Goal: Information Seeking & Learning: Learn about a topic

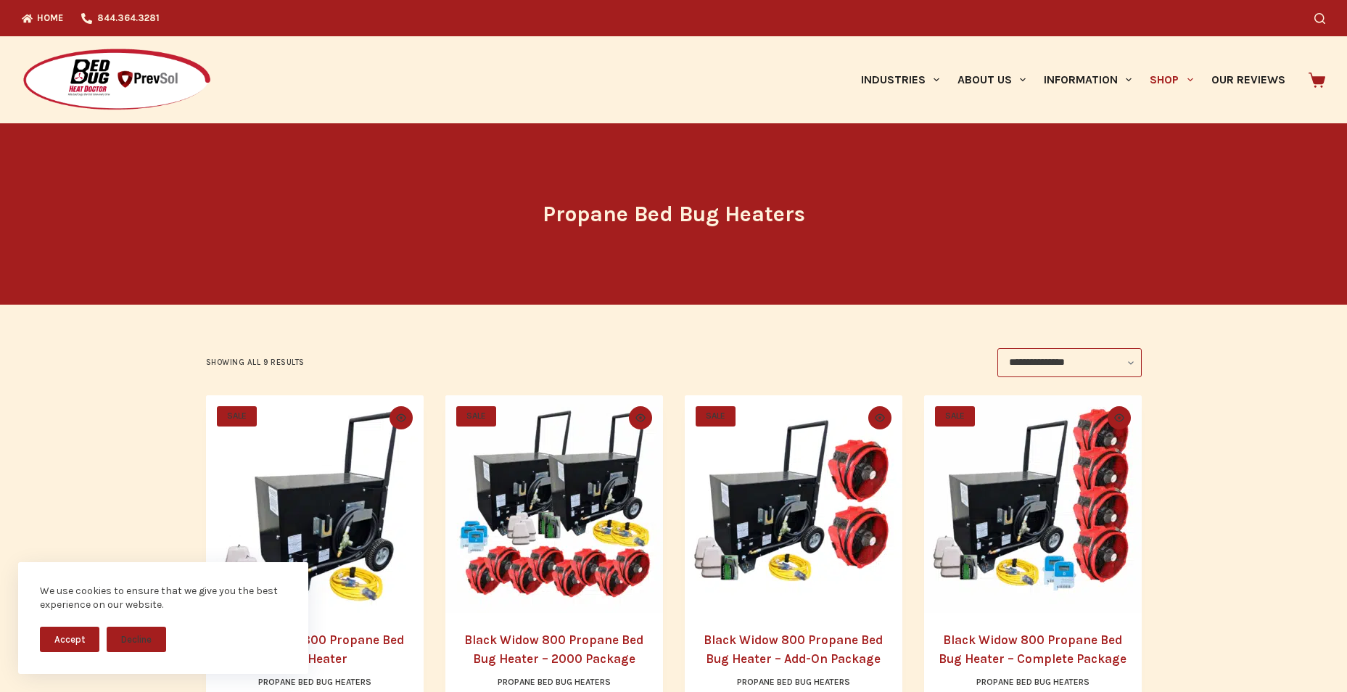
click at [67, 630] on button "Accept" at bounding box center [69, 639] width 59 height 25
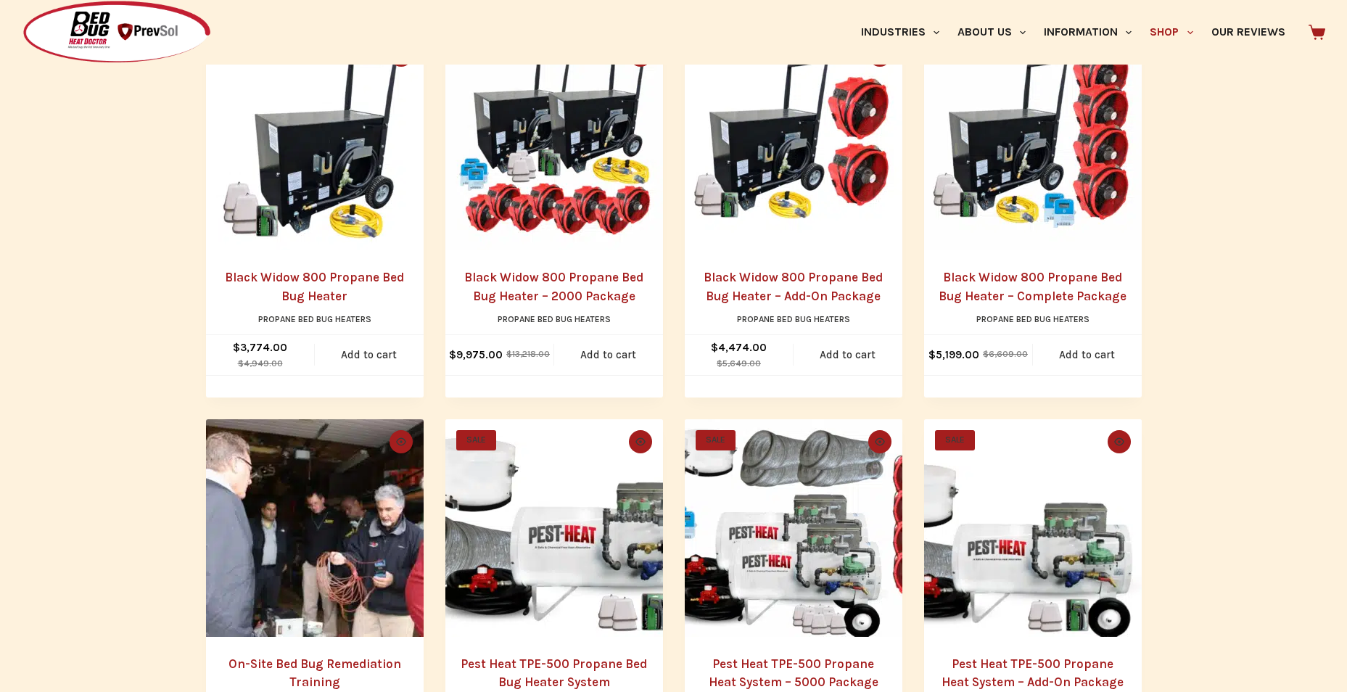
scroll to position [290, 0]
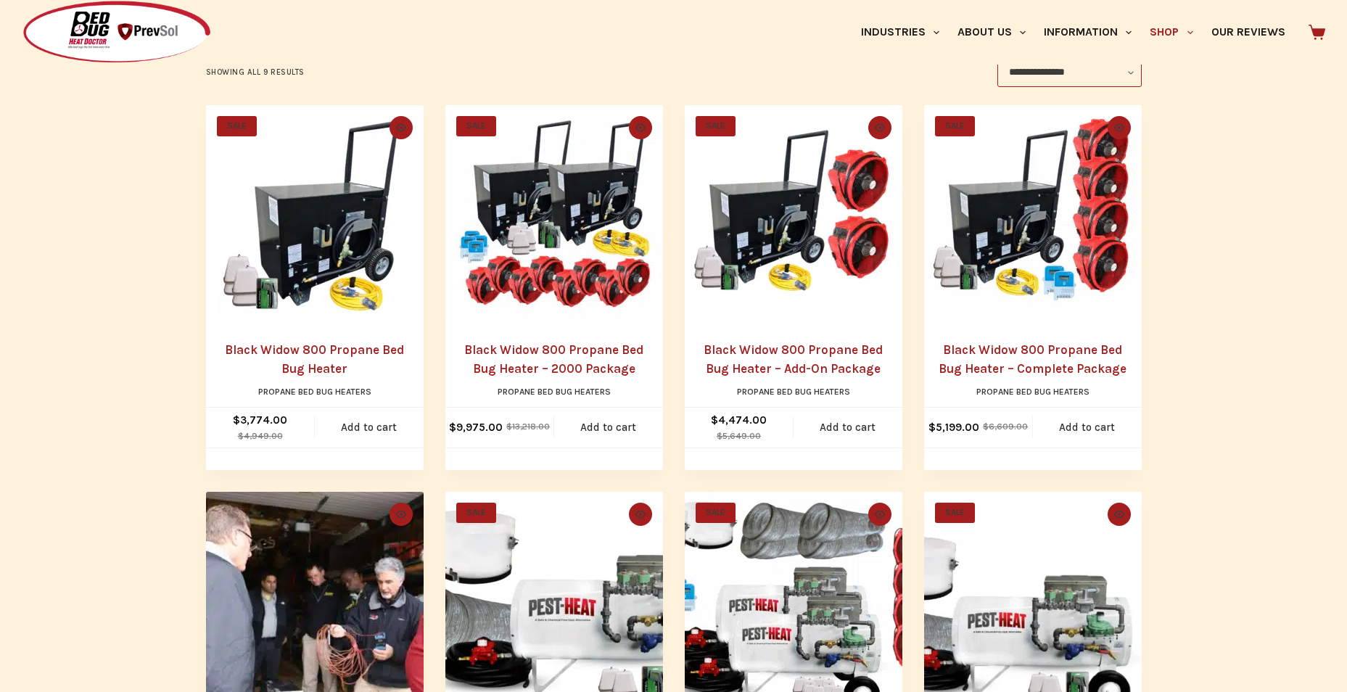
click at [313, 252] on img "Black Widow 800 Propane Bed Bug Heater" at bounding box center [315, 214] width 218 height 218
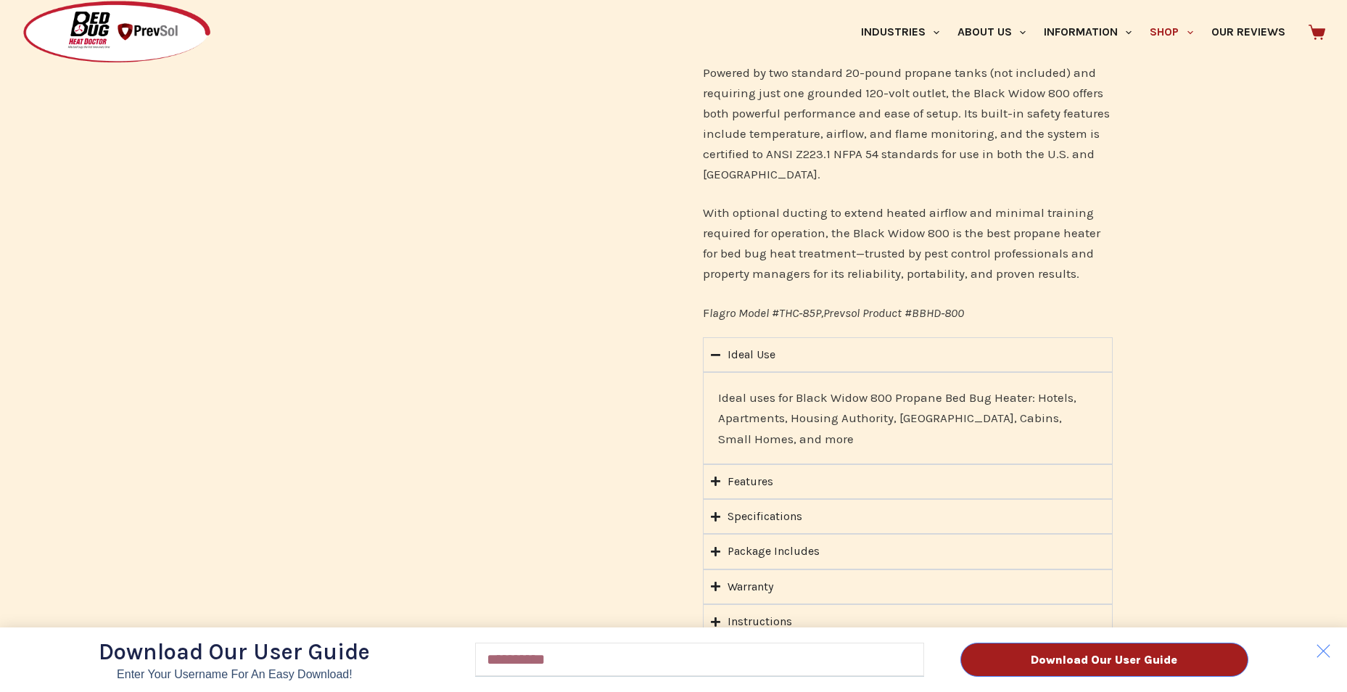
scroll to position [871, 0]
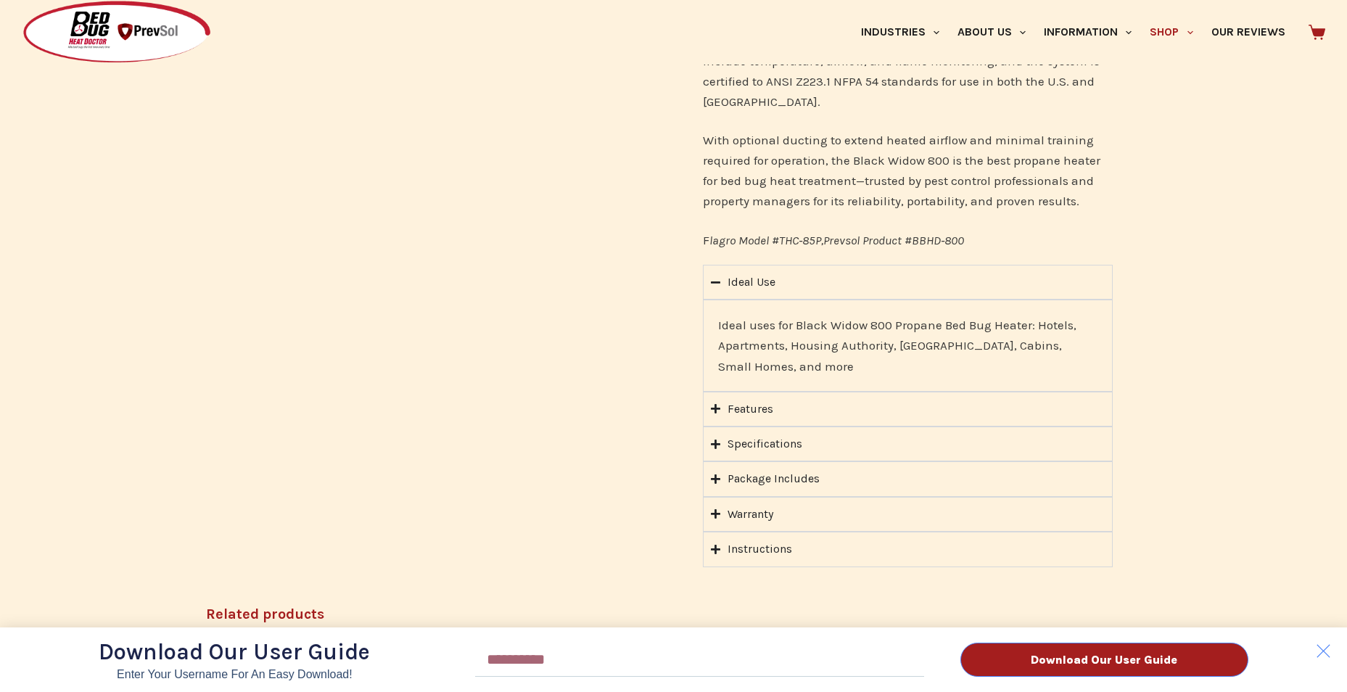
click at [715, 411] on div "Download Our User Guide Enter Your Username for an Easy Download! Email Downloa…" at bounding box center [673, 346] width 1347 height 692
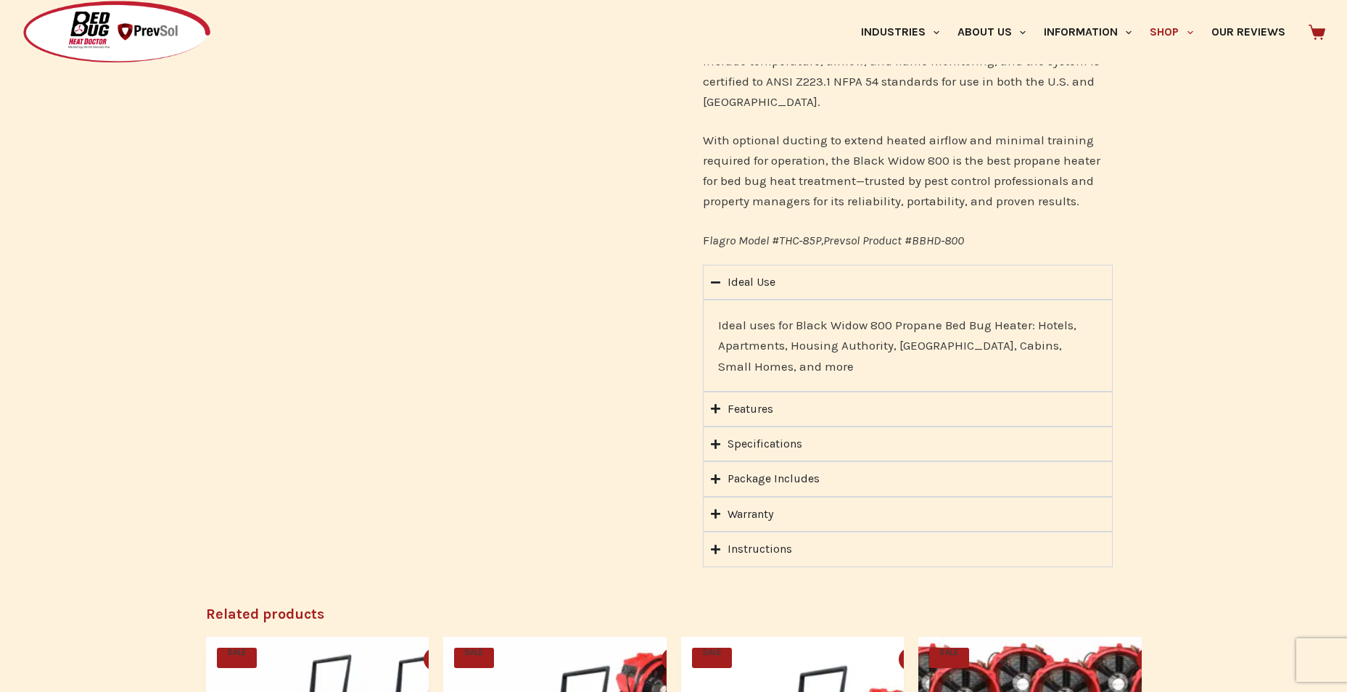
scroll to position [943, 0]
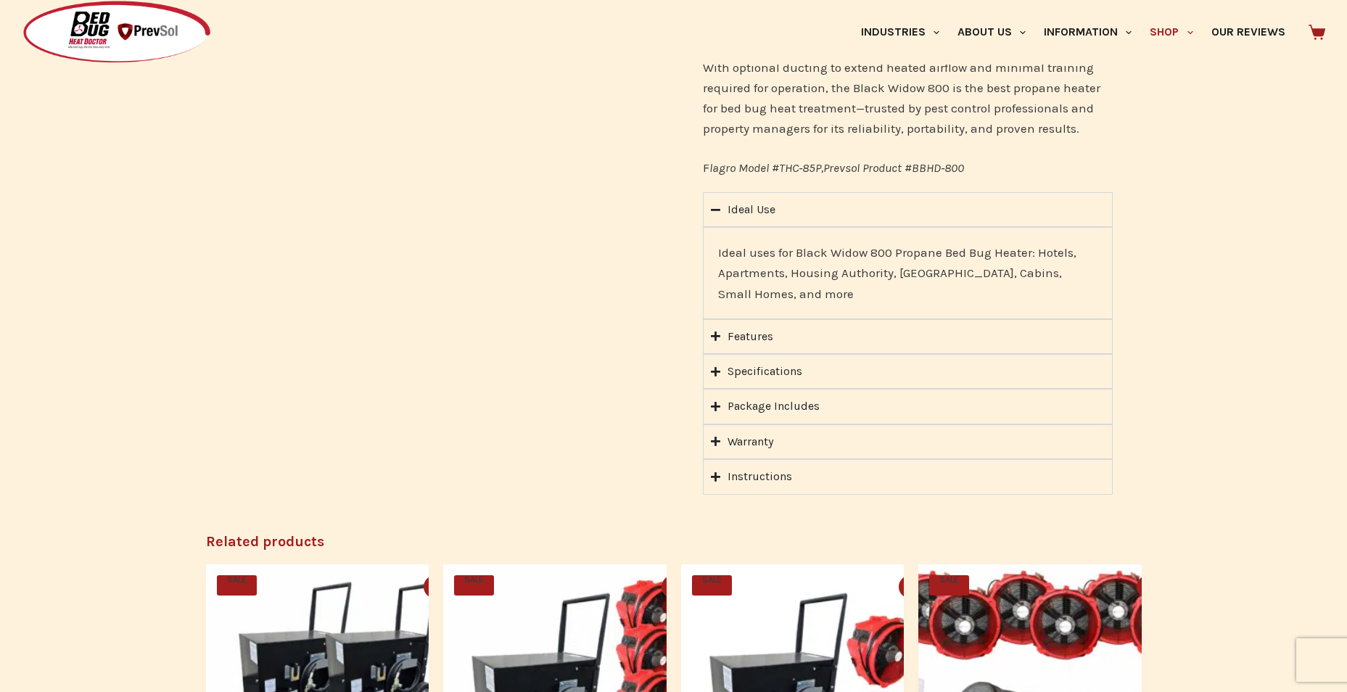
click at [717, 334] on icon "Accordion. Open links with Enter or Space, close with Escape, and navigate with…" at bounding box center [715, 336] width 9 height 11
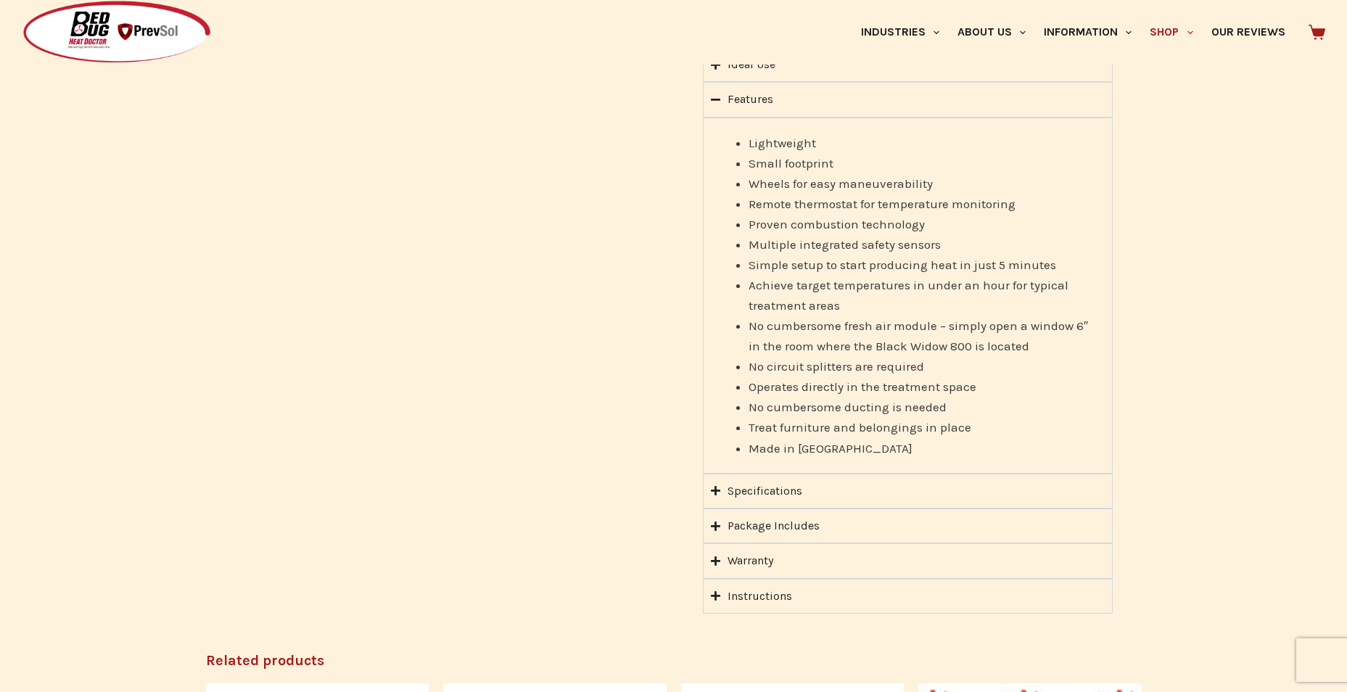
scroll to position [1161, 0]
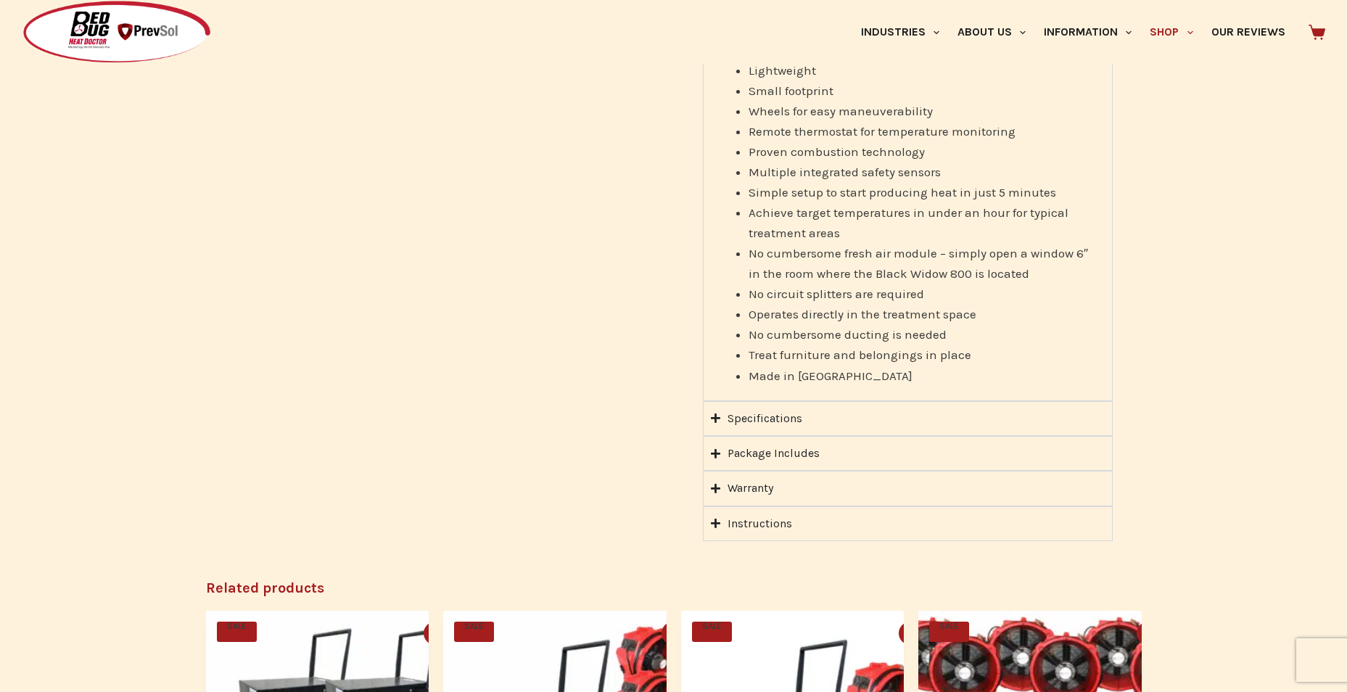
click at [717, 419] on icon "Accordion. Open links with Enter or Space, close with Escape, and navigate with…" at bounding box center [715, 418] width 9 height 9
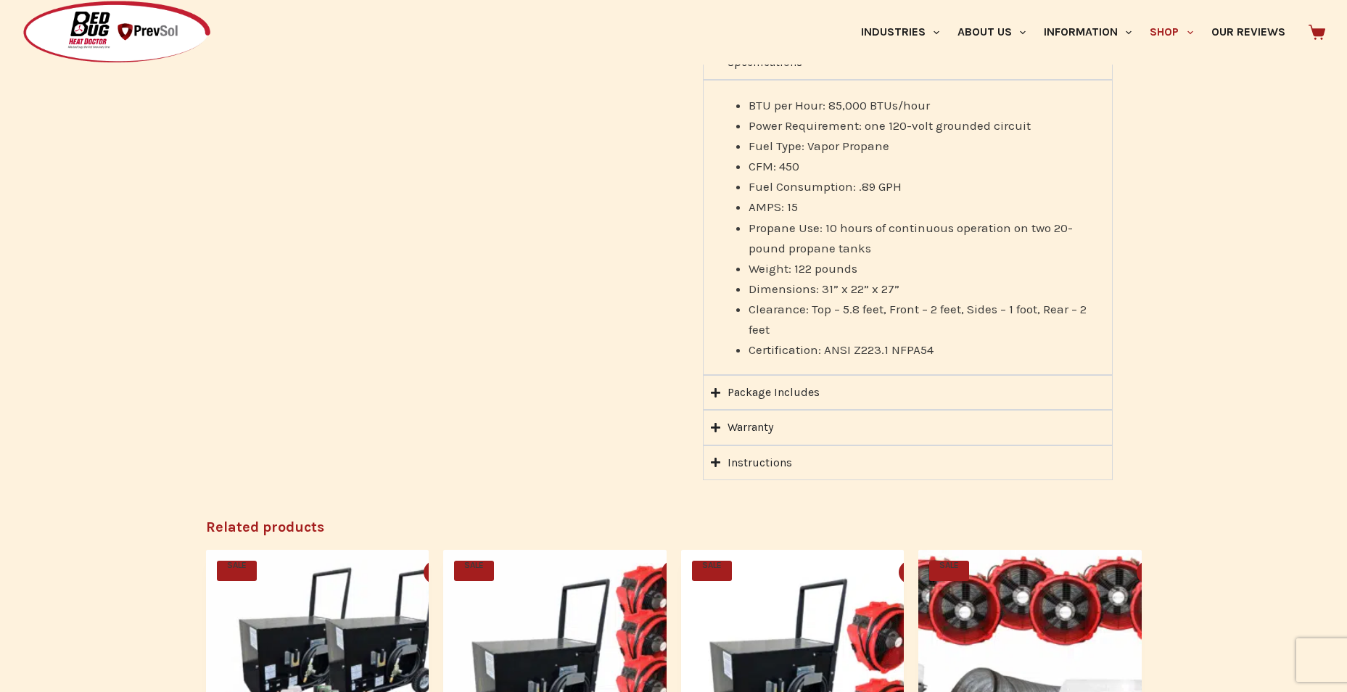
click at [715, 391] on icon "Accordion. Open links with Enter or Space, close with Escape, and navigate with…" at bounding box center [715, 391] width 9 height 9
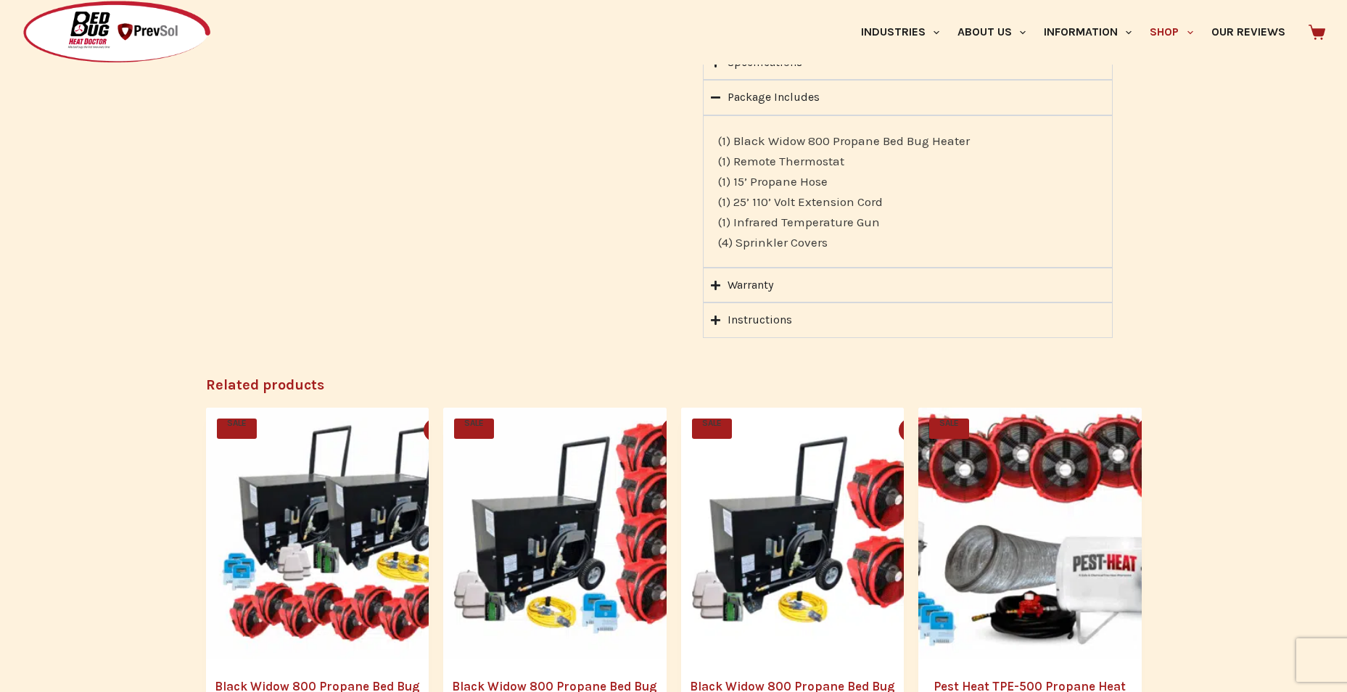
click at [714, 319] on icon "Accordion. Open links with Enter or Space, close with Escape, and navigate with…" at bounding box center [715, 320] width 9 height 11
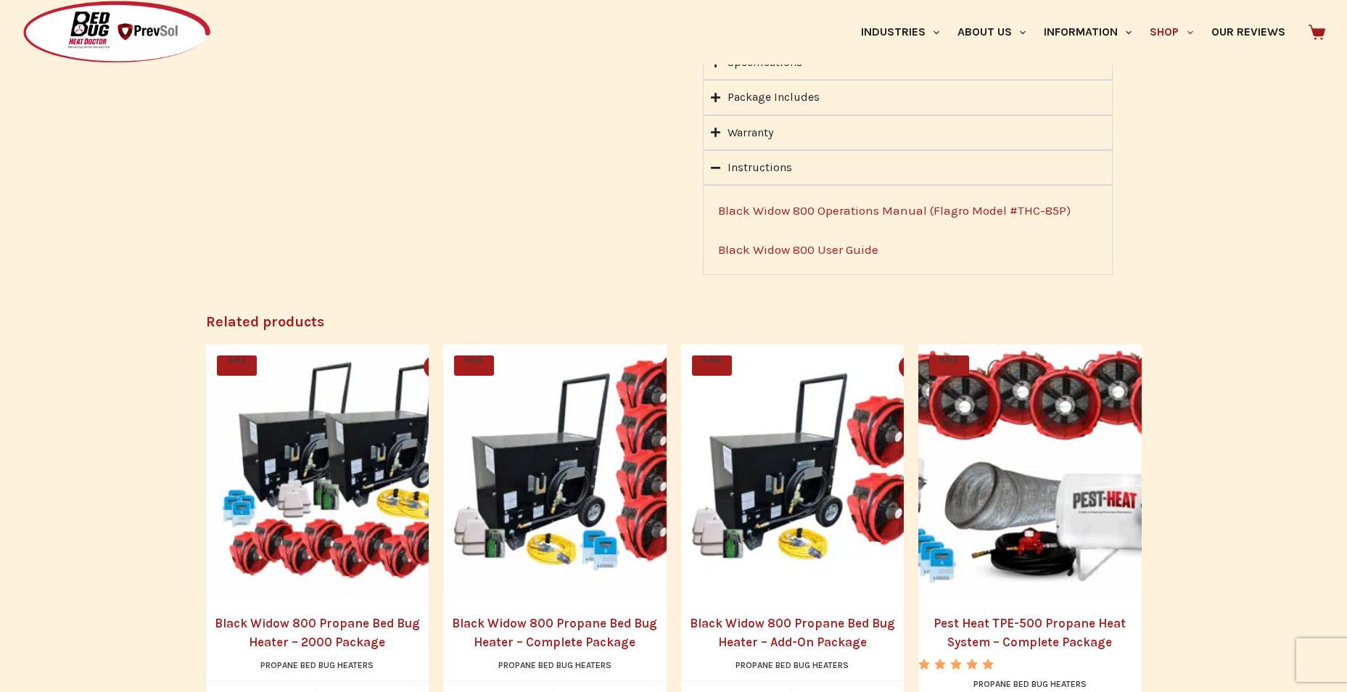
click at [778, 252] on link "Black Widow 800 User Guide" at bounding box center [798, 249] width 160 height 15
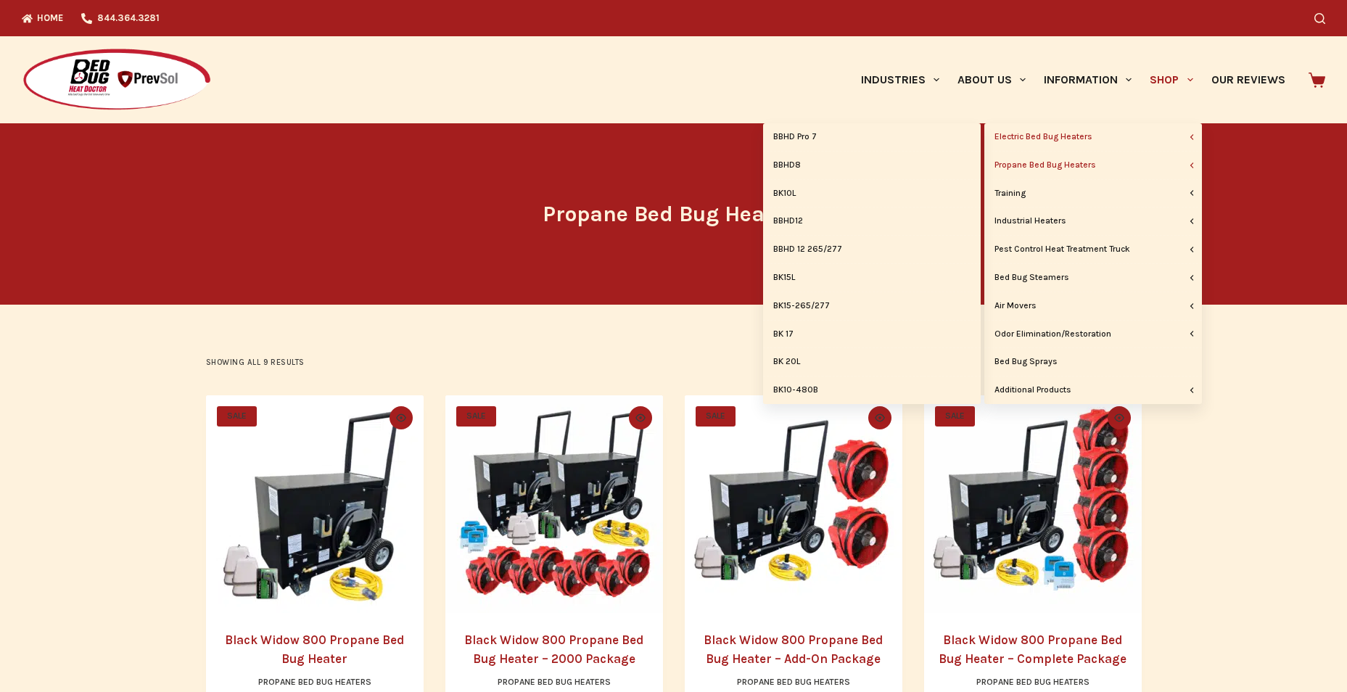
click at [1101, 130] on link "Electric Bed Bug Heaters" at bounding box center [1093, 137] width 218 height 28
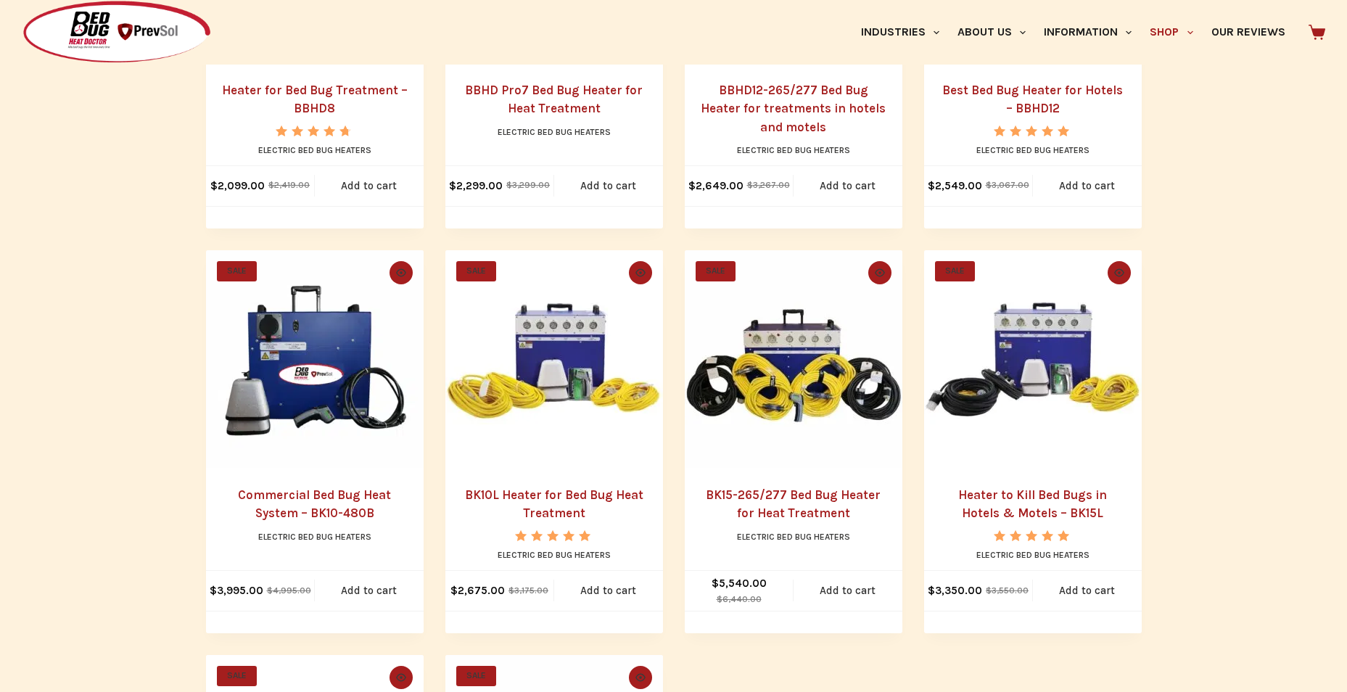
scroll to position [508, 0]
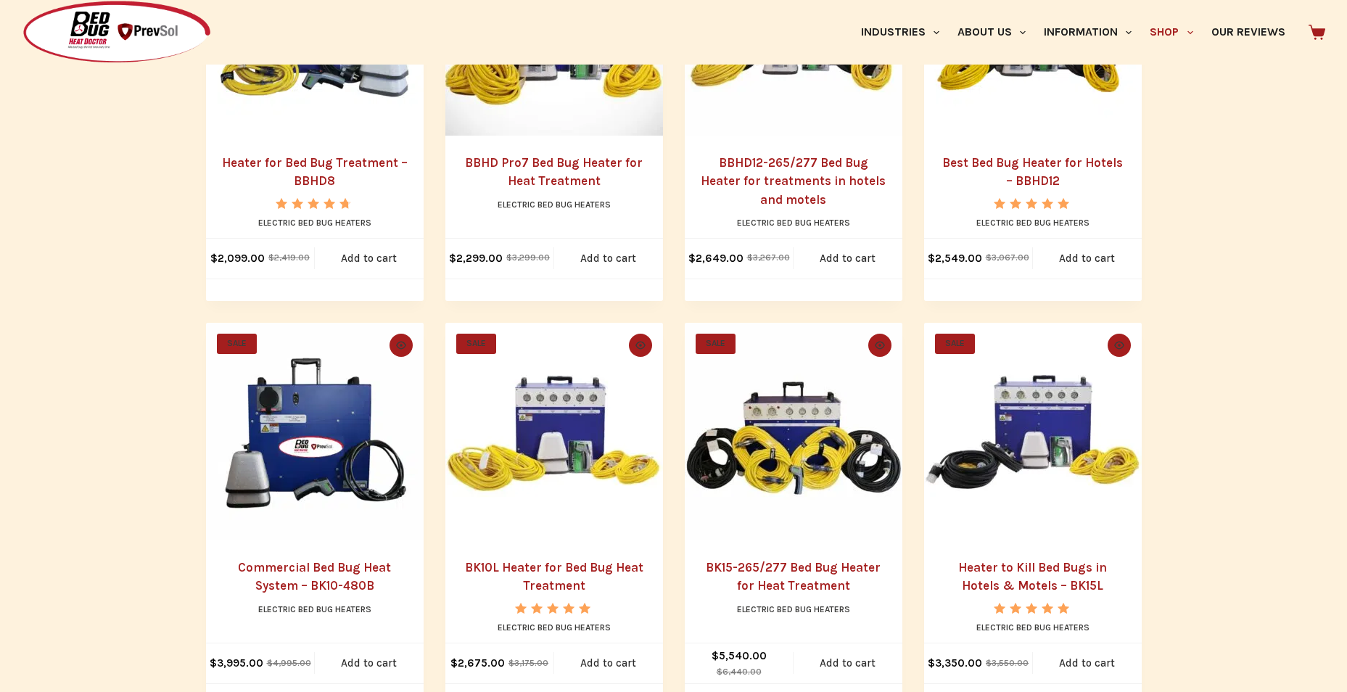
click at [976, 156] on link "Best Bed Bug Heater for Hotels – BBHD12" at bounding box center [1032, 171] width 181 height 33
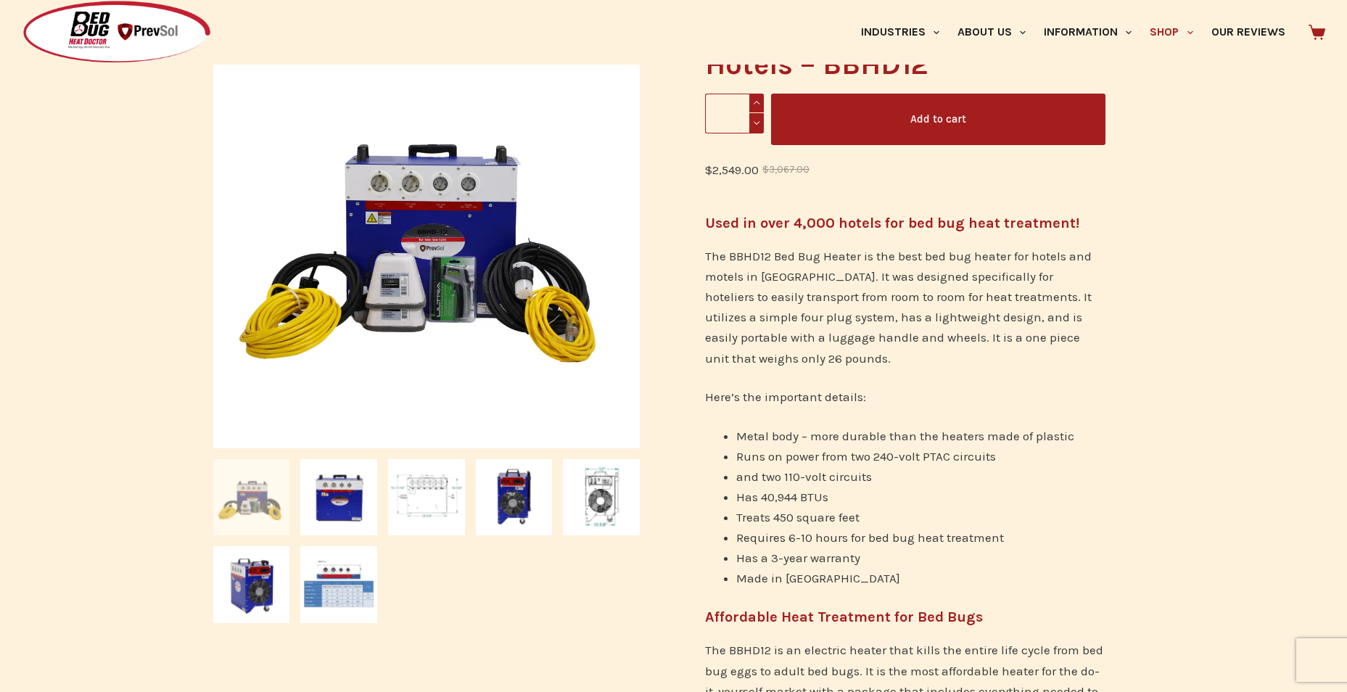
scroll to position [363, 0]
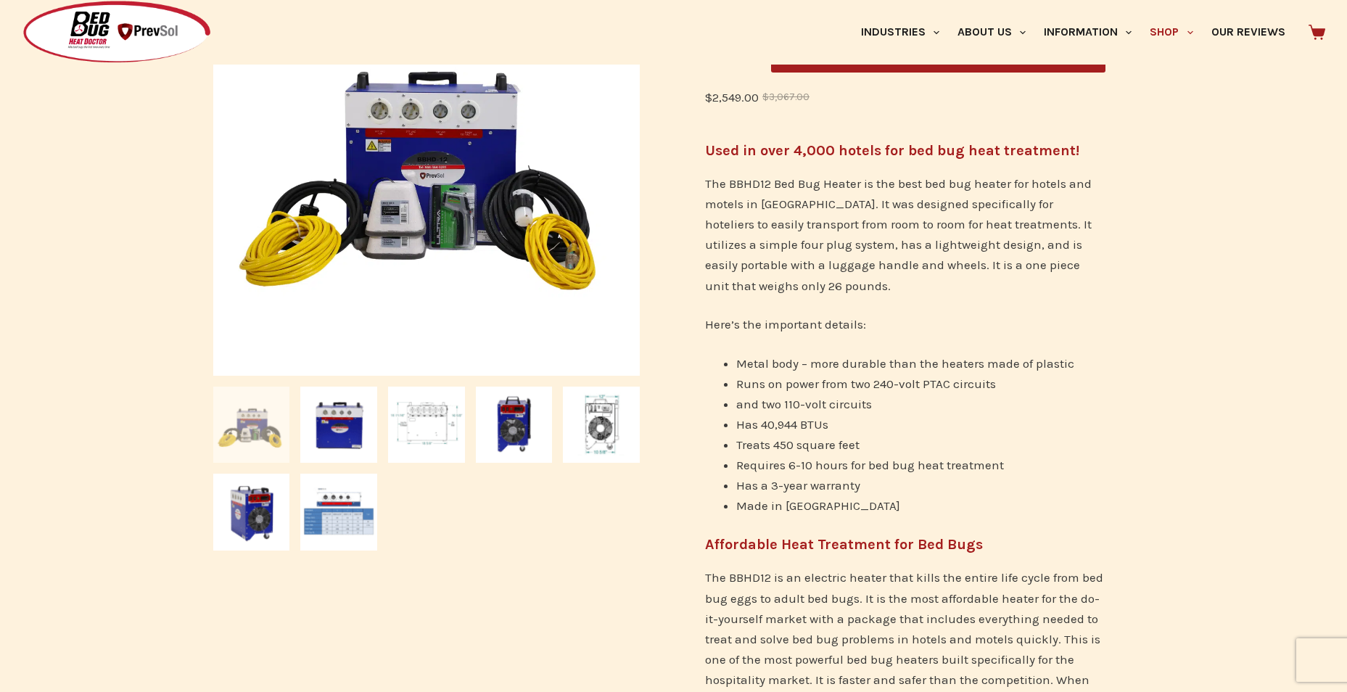
drag, startPoint x: 0, startPoint y: 0, endPoint x: 931, endPoint y: 305, distance: 980.1
click at [931, 305] on div "Used in over 4,000 hotels for bed bug heat treatment! The BBHD12 Bed Bug Heater…" at bounding box center [905, 514] width 400 height 749
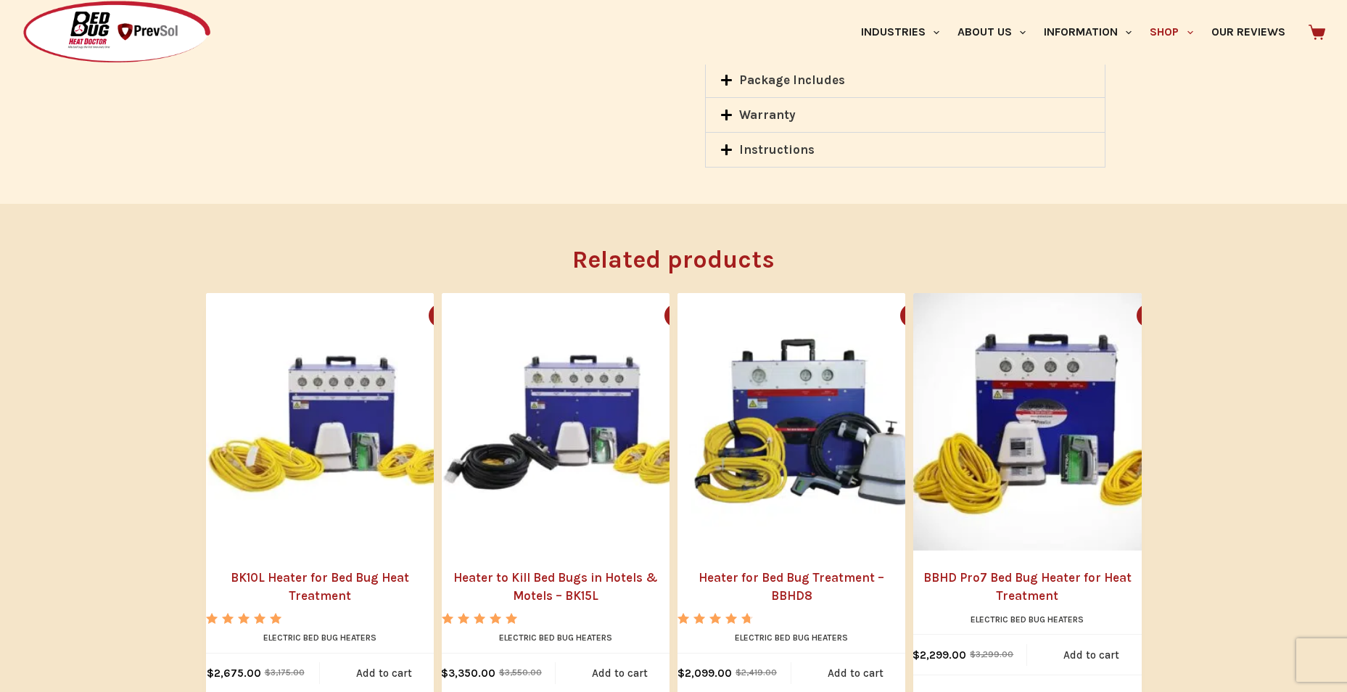
scroll to position [1596, 0]
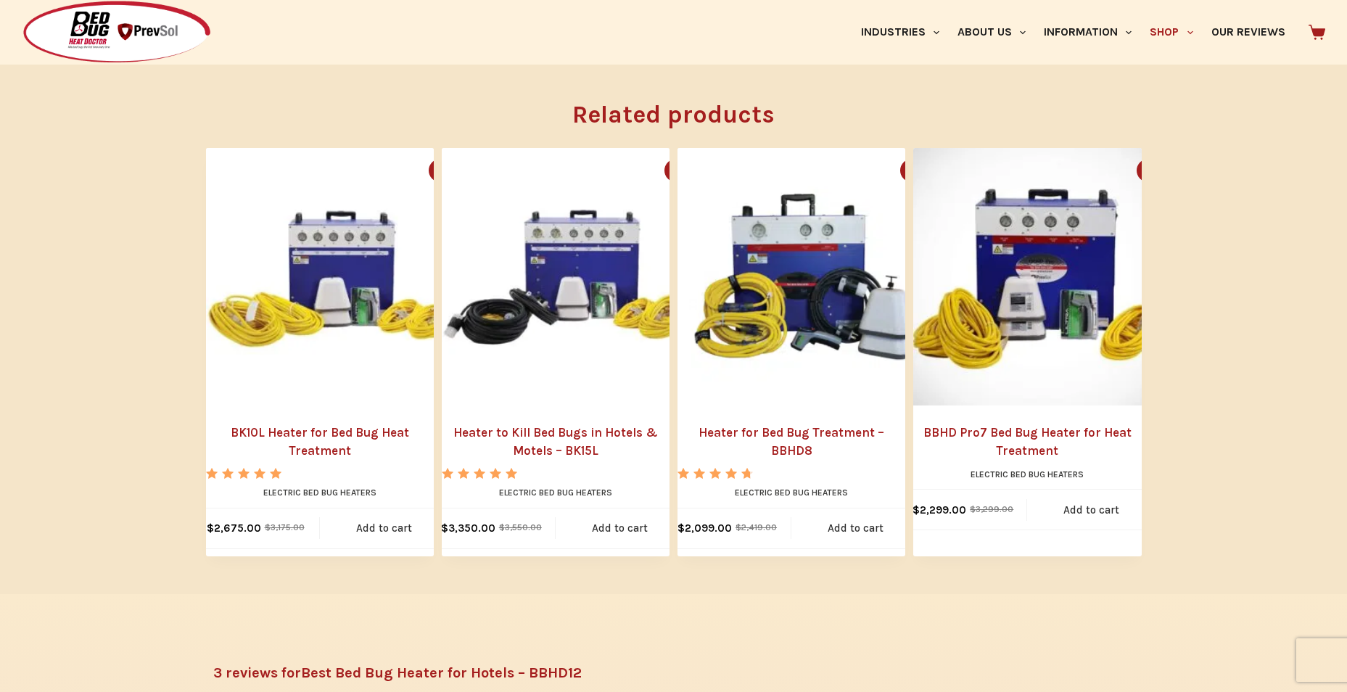
click at [330, 419] on li "SALE Quick view icon BK10L Heater for Bed Bug Heat Treatment Rated 5.00 out of …" at bounding box center [320, 352] width 228 height 408
click at [321, 432] on link "BK10L Heater for Bed Bug Heat Treatment" at bounding box center [320, 442] width 228 height 37
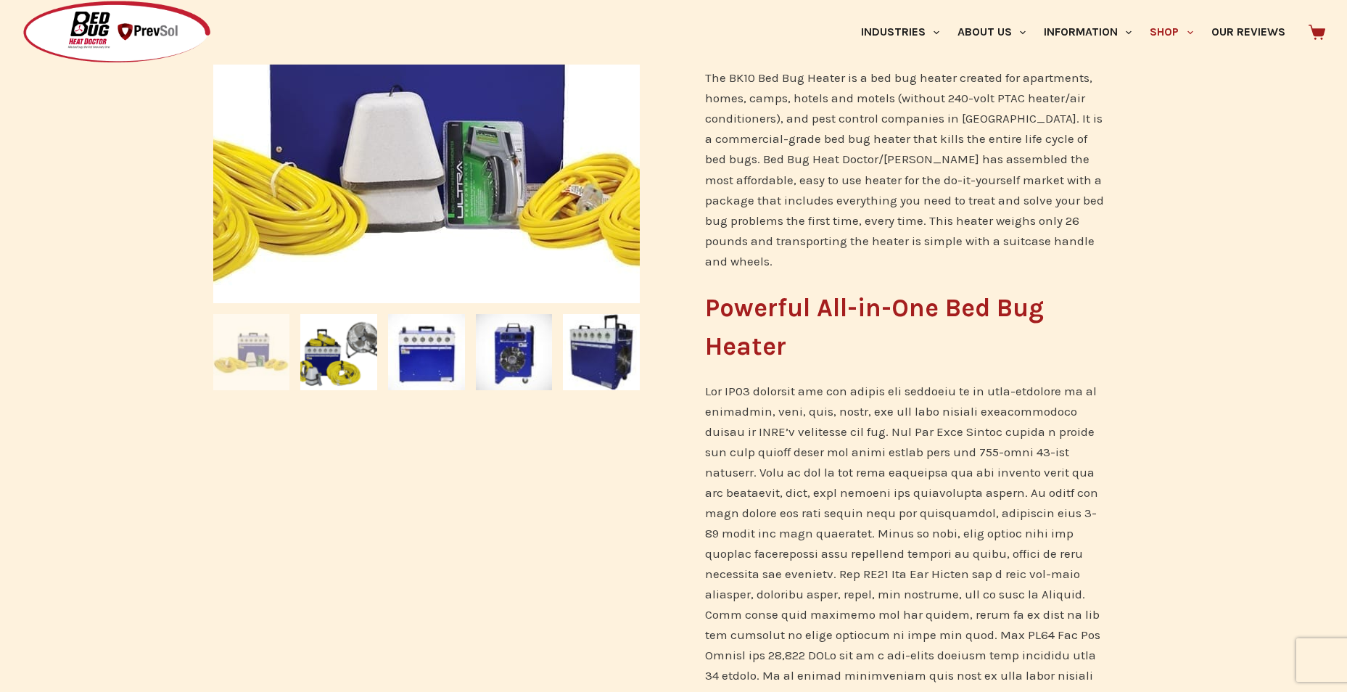
scroll to position [508, 0]
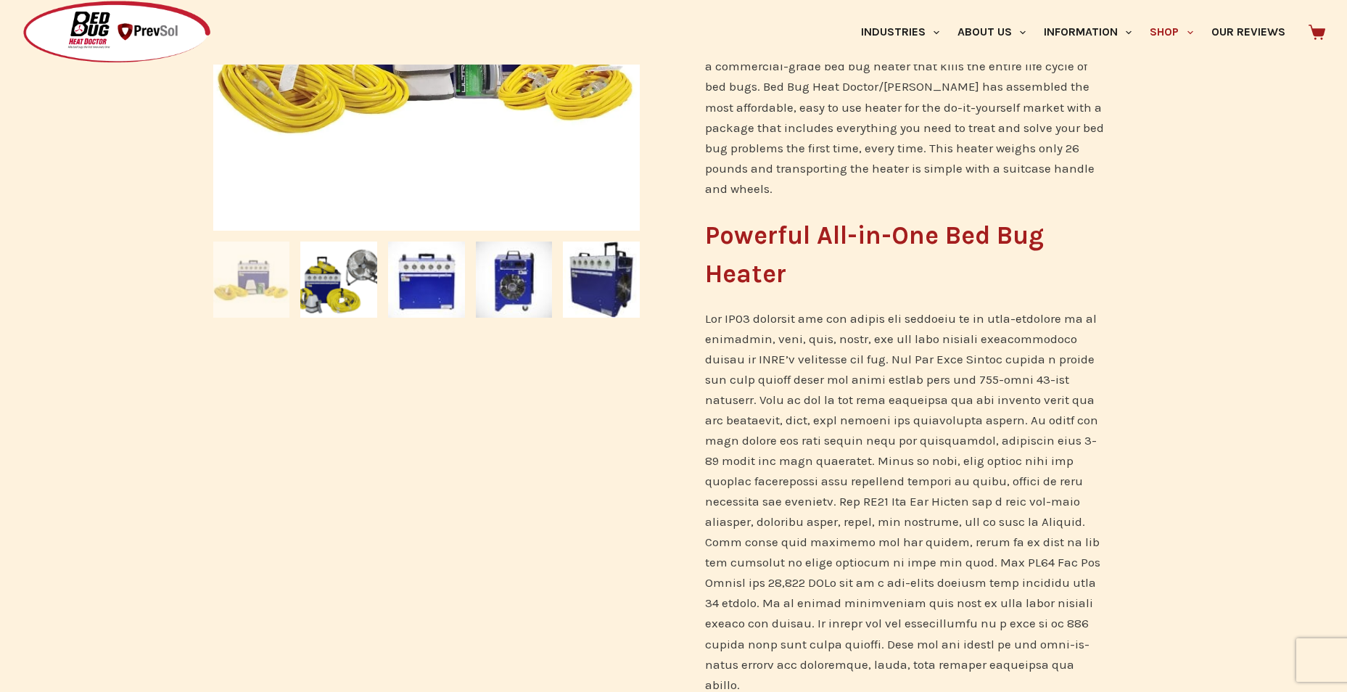
drag, startPoint x: 467, startPoint y: 378, endPoint x: 469, endPoint y: 358, distance: 19.6
click at [469, 358] on div "SALE 🔍" at bounding box center [427, 399] width 442 height 1433
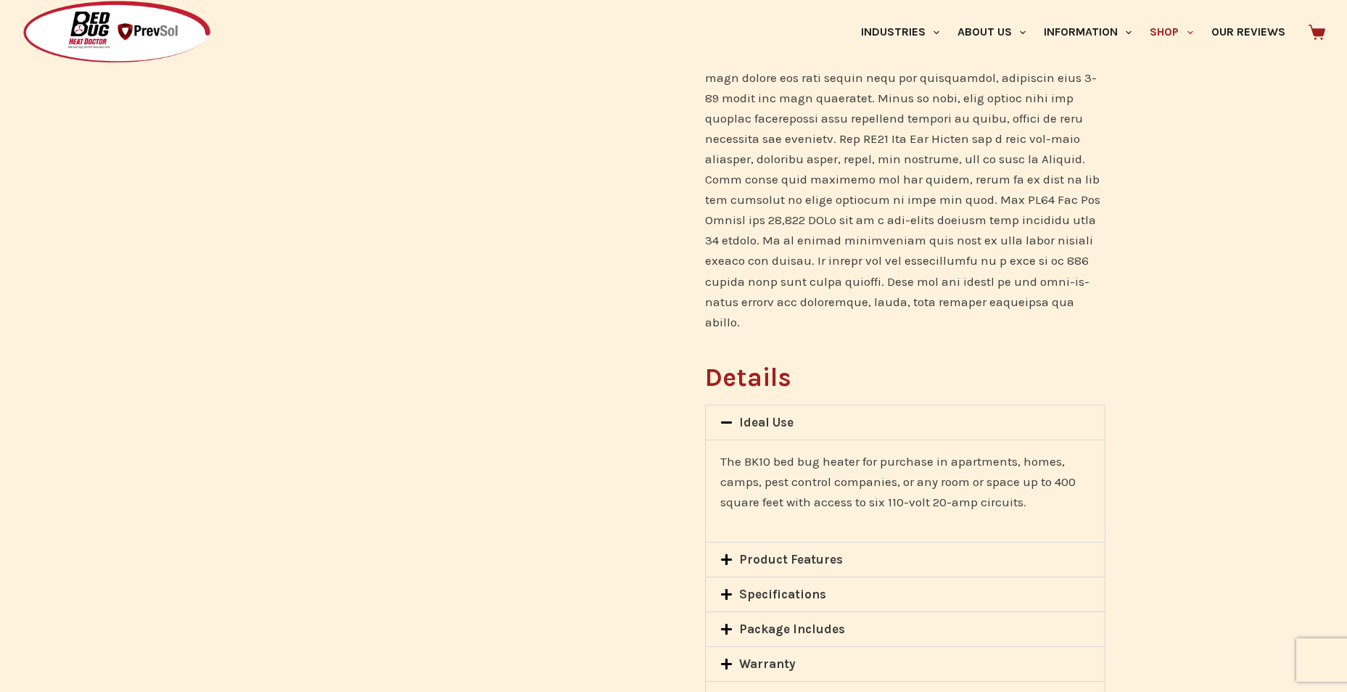
scroll to position [1016, 0]
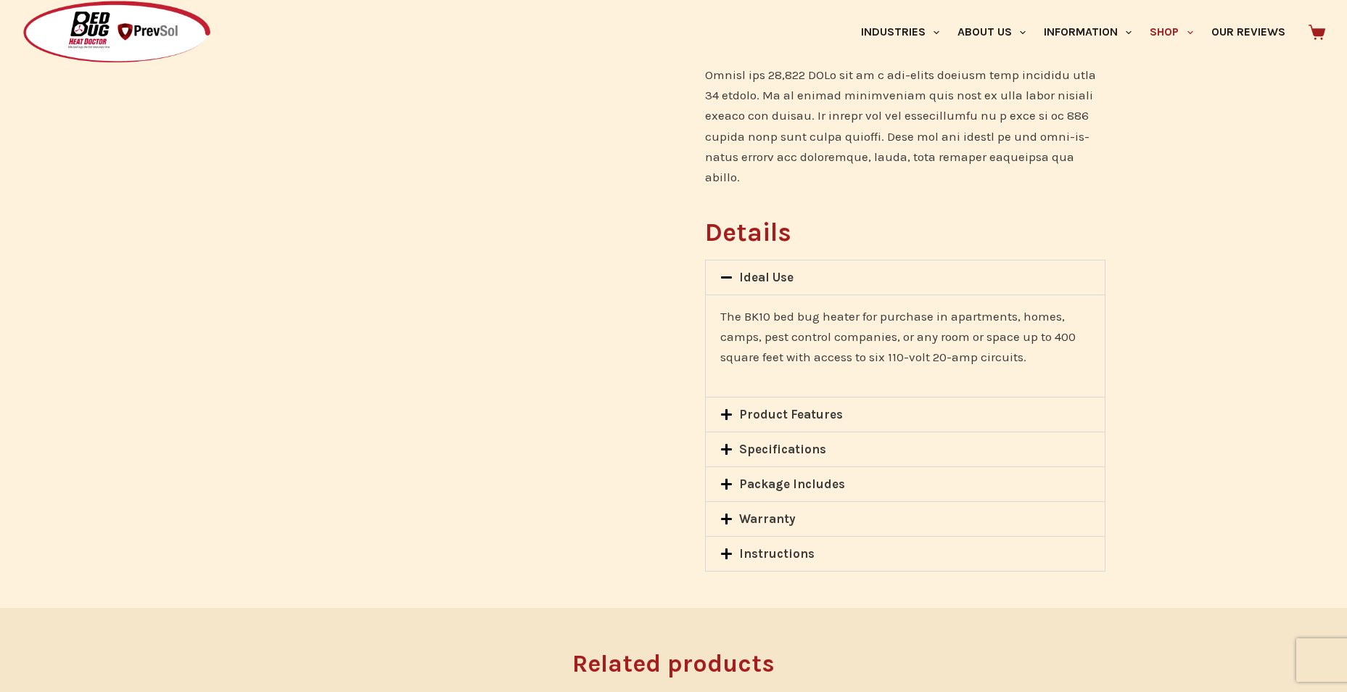
click at [721, 408] on icon at bounding box center [726, 414] width 12 height 12
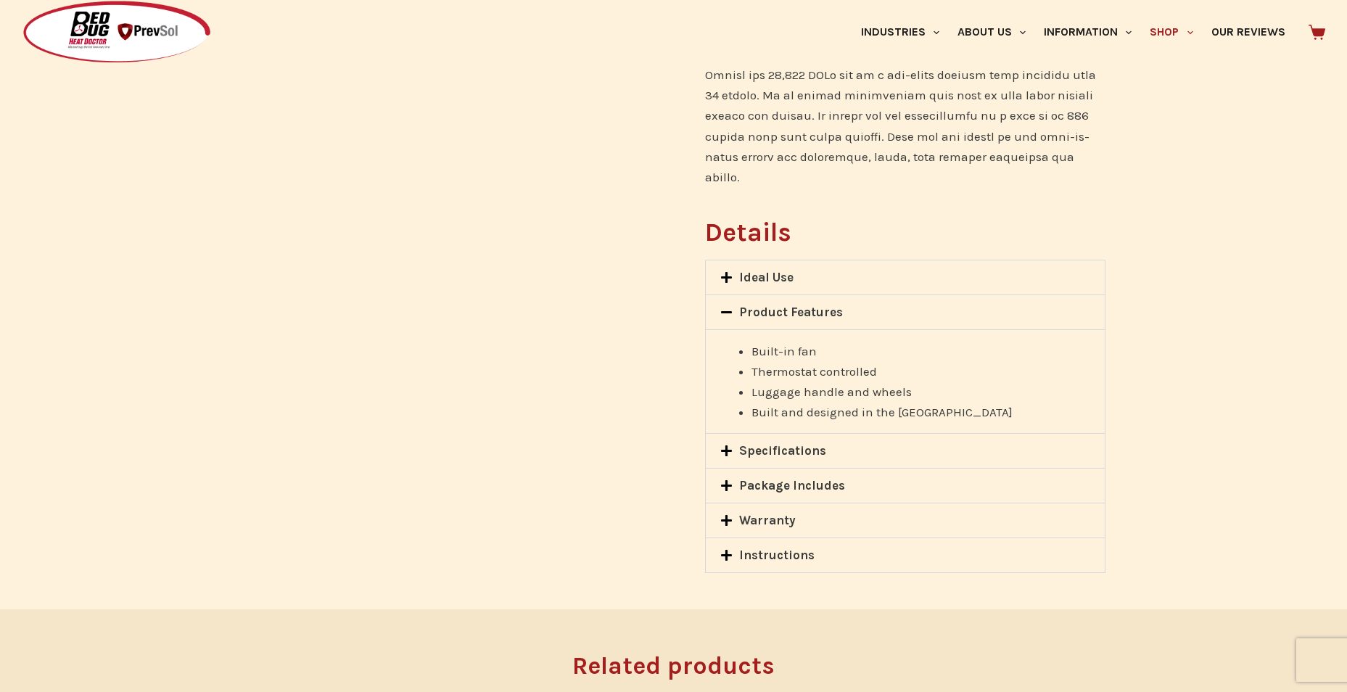
click at [726, 445] on icon at bounding box center [726, 450] width 11 height 11
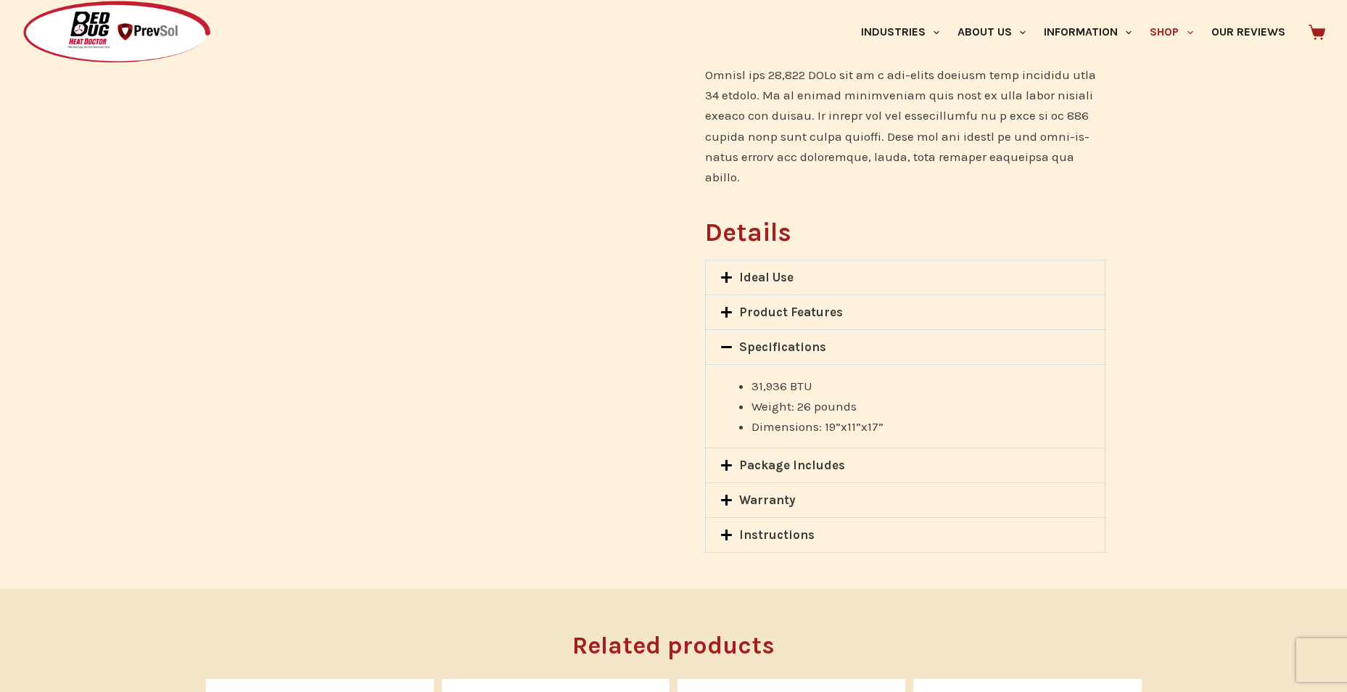
click at [728, 459] on icon at bounding box center [726, 465] width 12 height 12
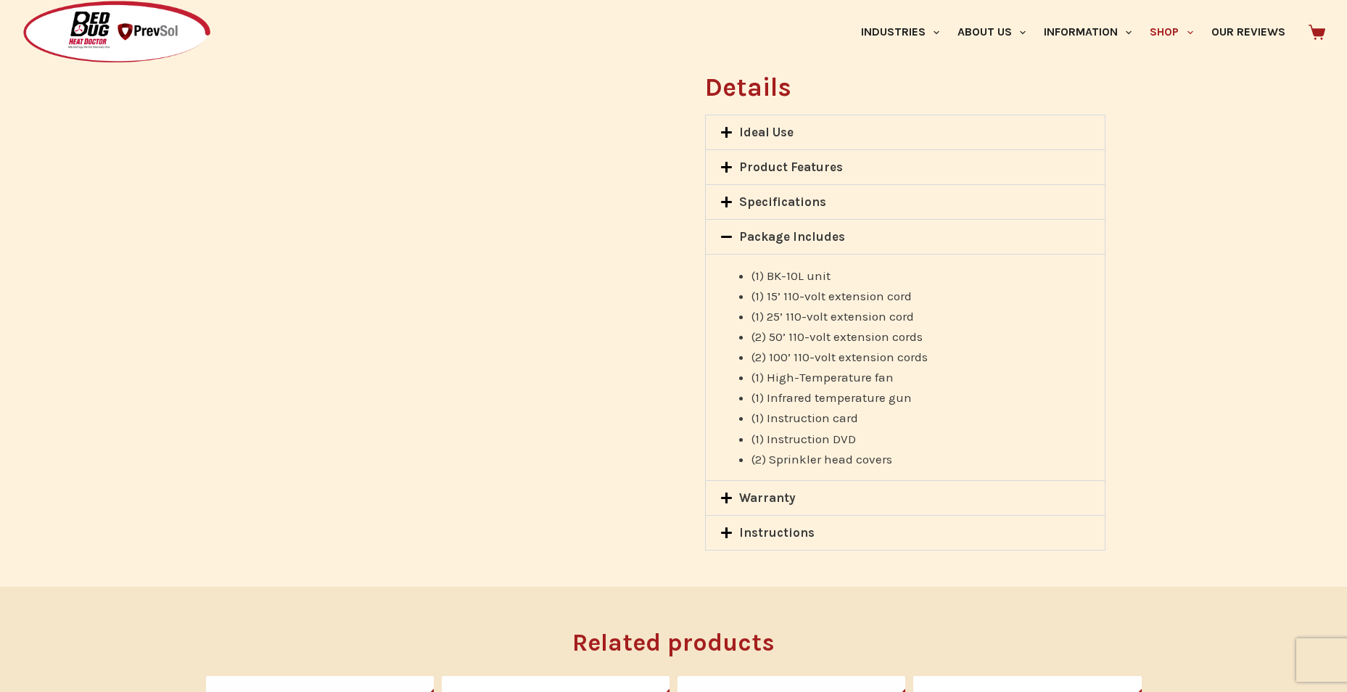
scroll to position [1233, 0]
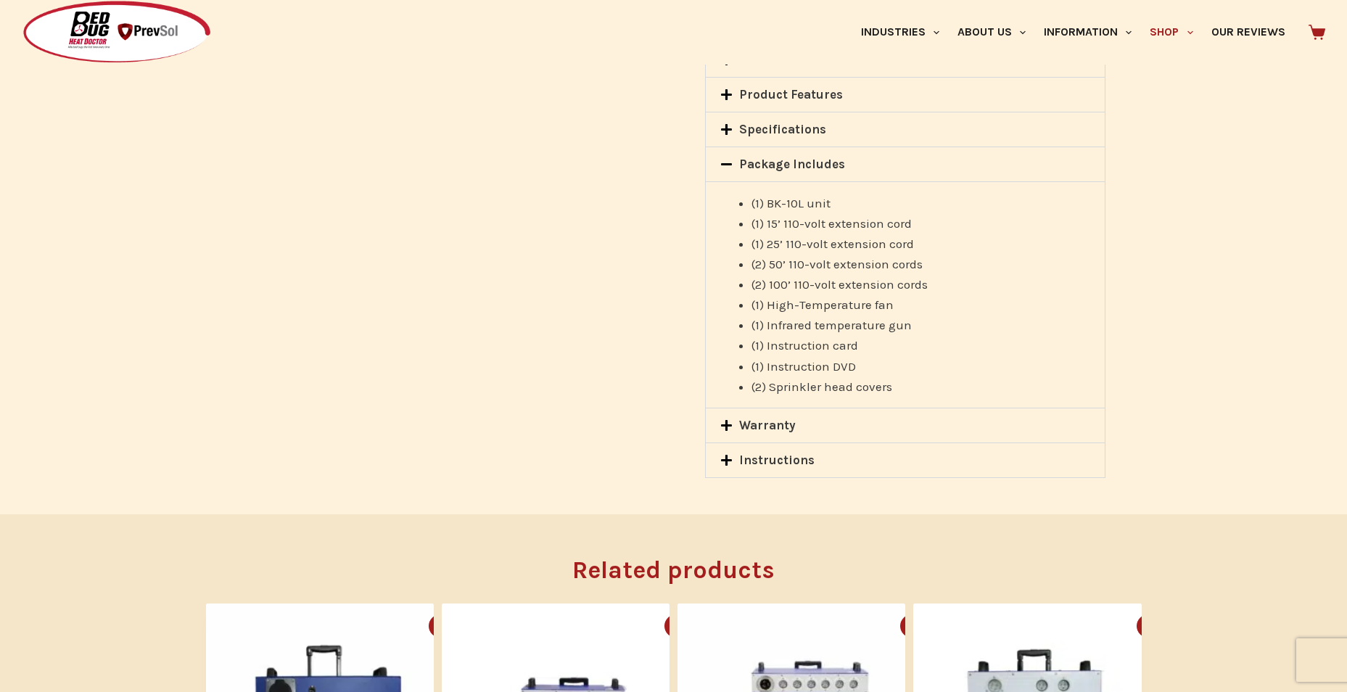
click at [728, 420] on icon at bounding box center [726, 425] width 11 height 11
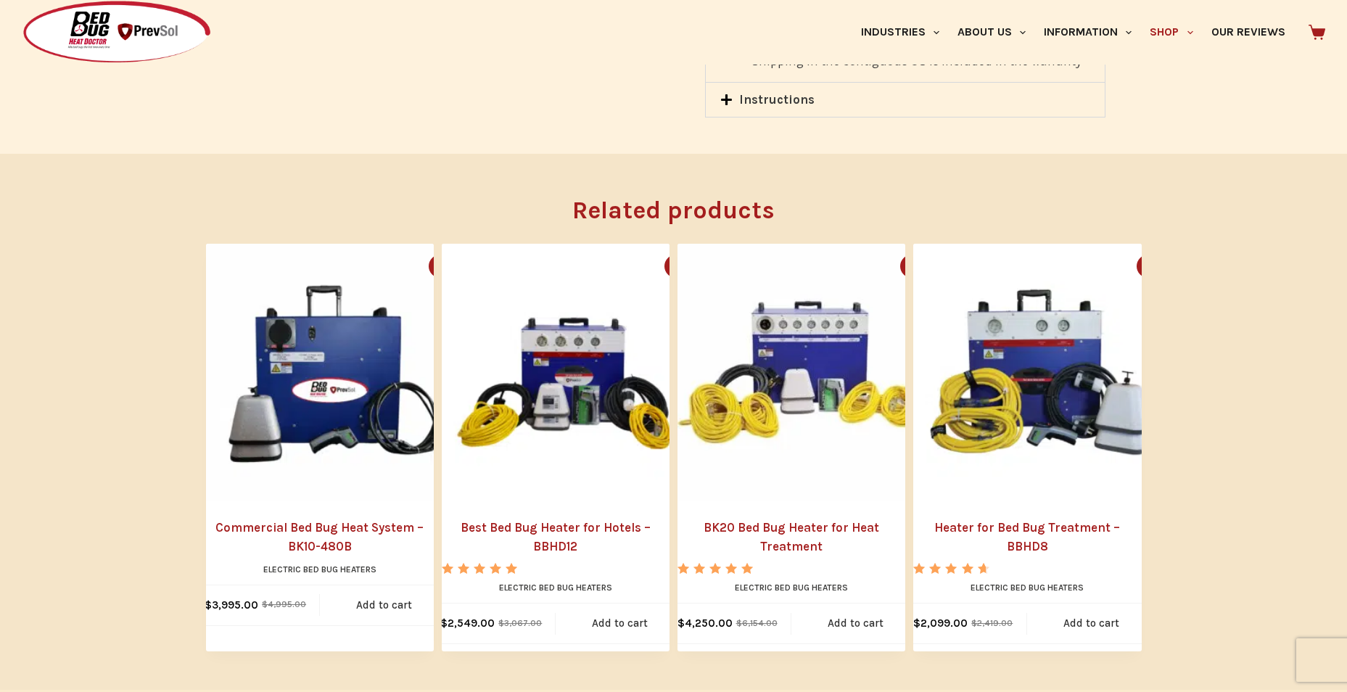
scroll to position [1523, 0]
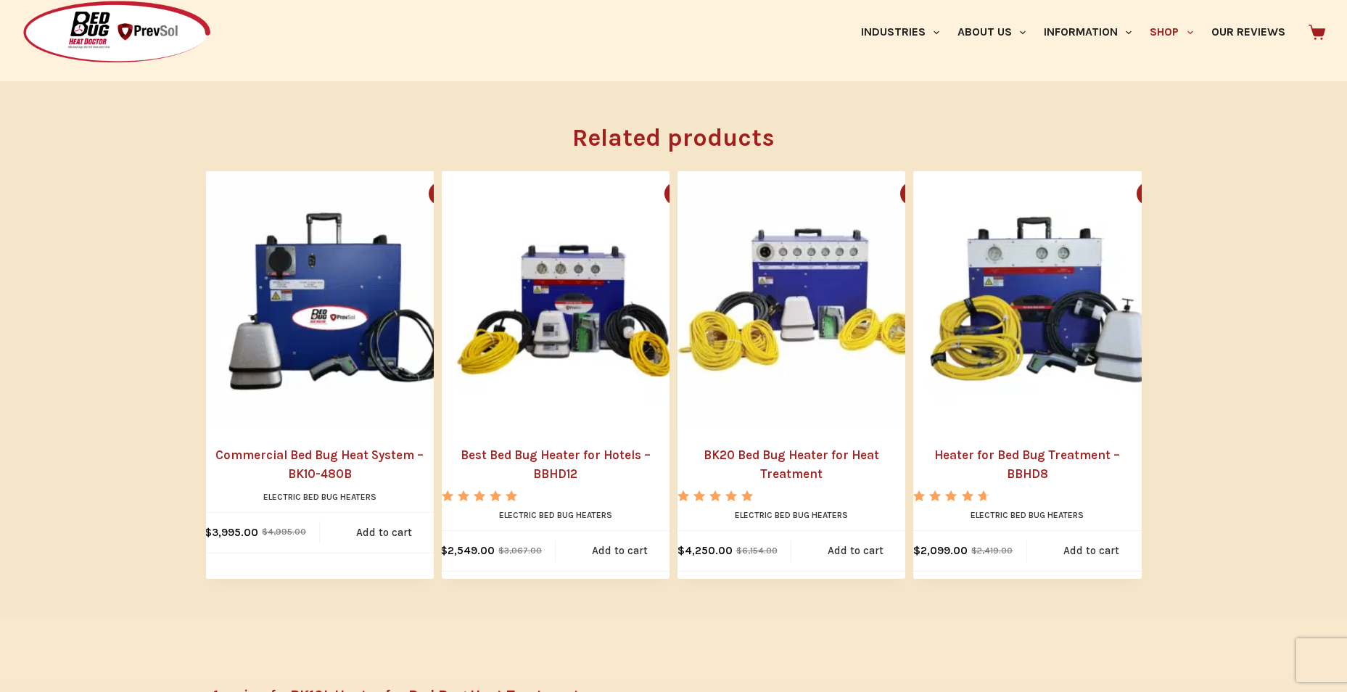
click at [572, 418] on li "SALE Quick view icon Best Bed Bug Heater for Hotels – BBHD12 Rated 5.00 out of …" at bounding box center [556, 375] width 228 height 408
click at [569, 321] on img "Best Bed Bug Heater for Hotels - BBHD12" at bounding box center [570, 299] width 257 height 257
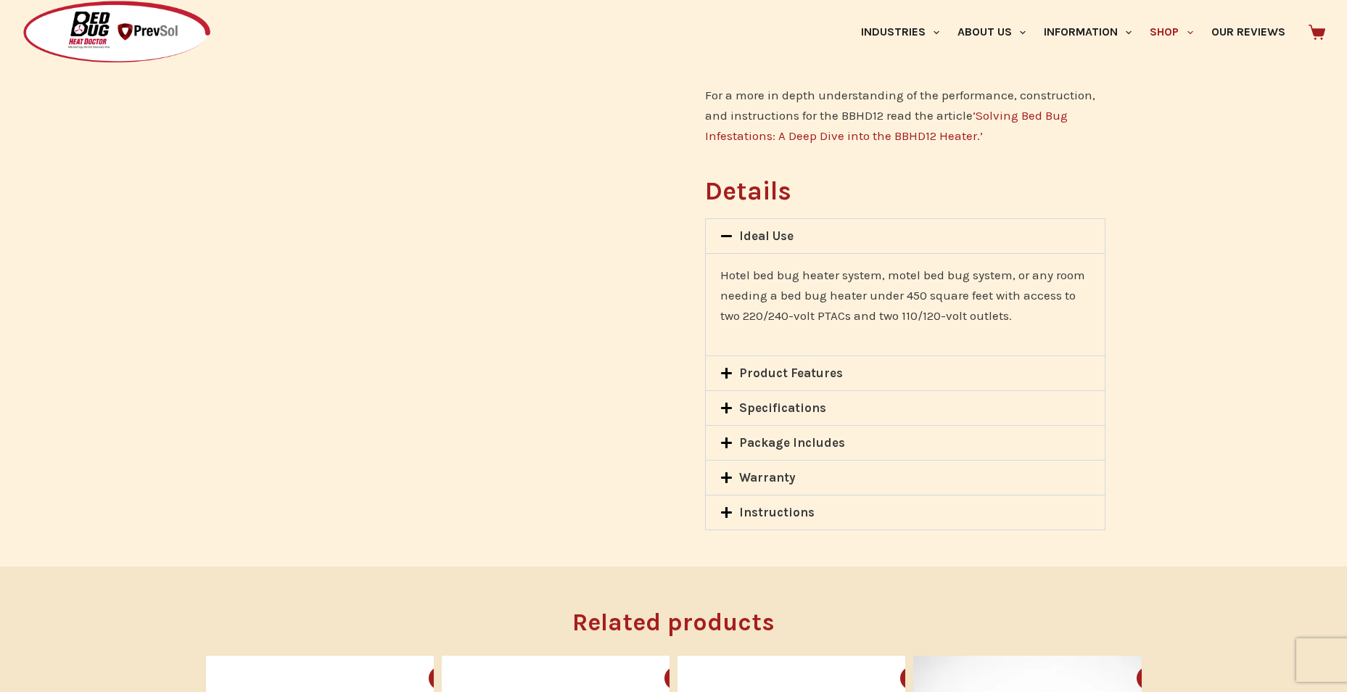
scroll to position [1161, 0]
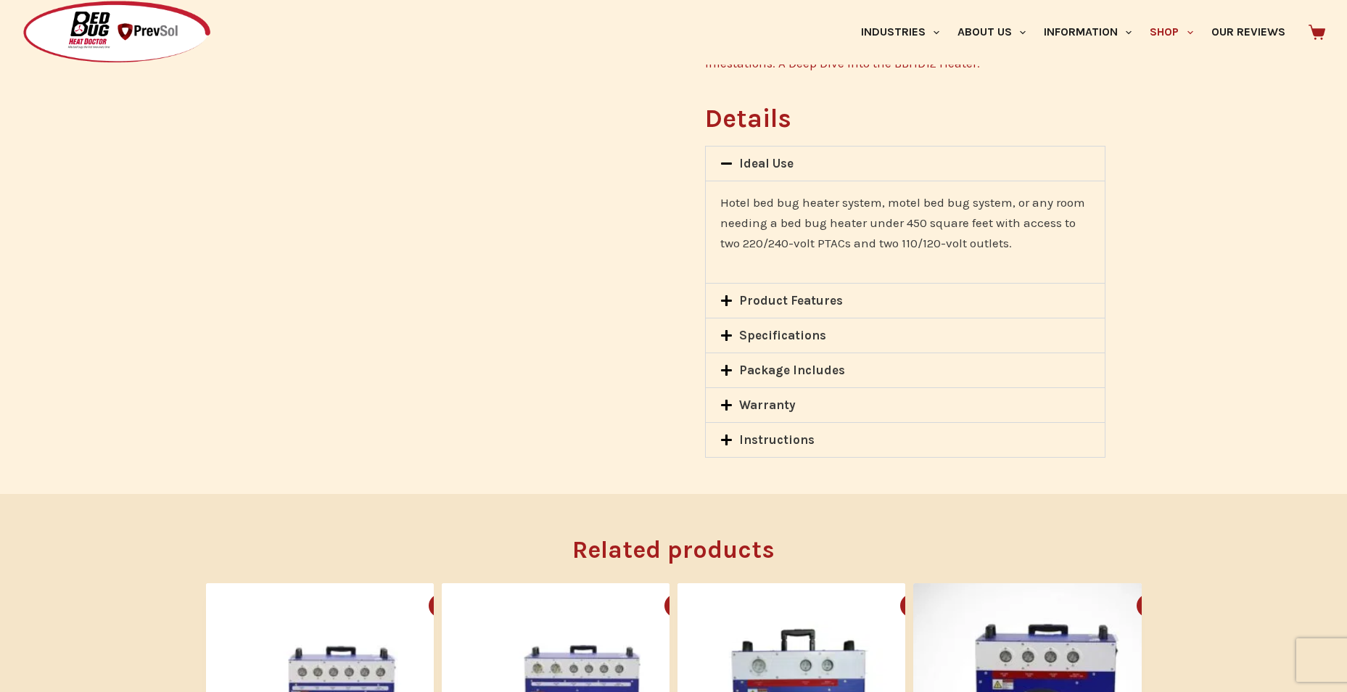
click at [725, 368] on icon at bounding box center [726, 370] width 11 height 11
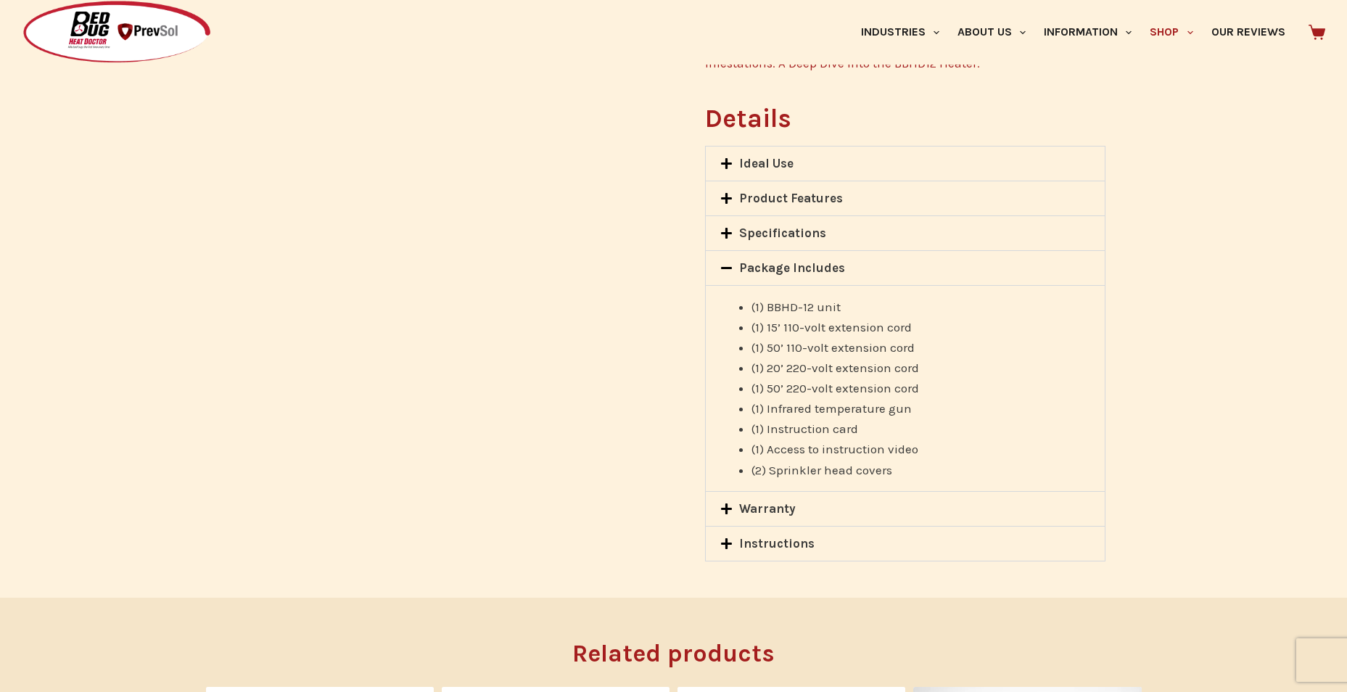
click at [729, 234] on icon at bounding box center [726, 233] width 11 height 11
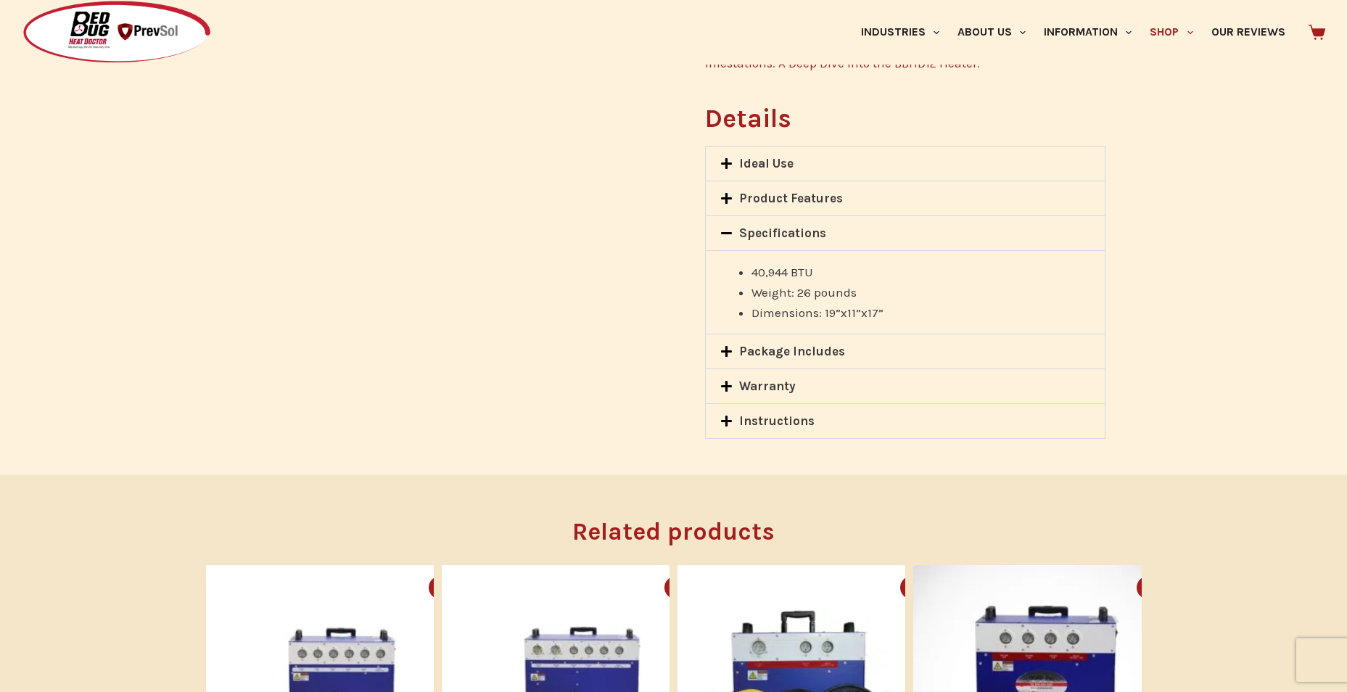
click at [729, 197] on icon at bounding box center [726, 198] width 12 height 12
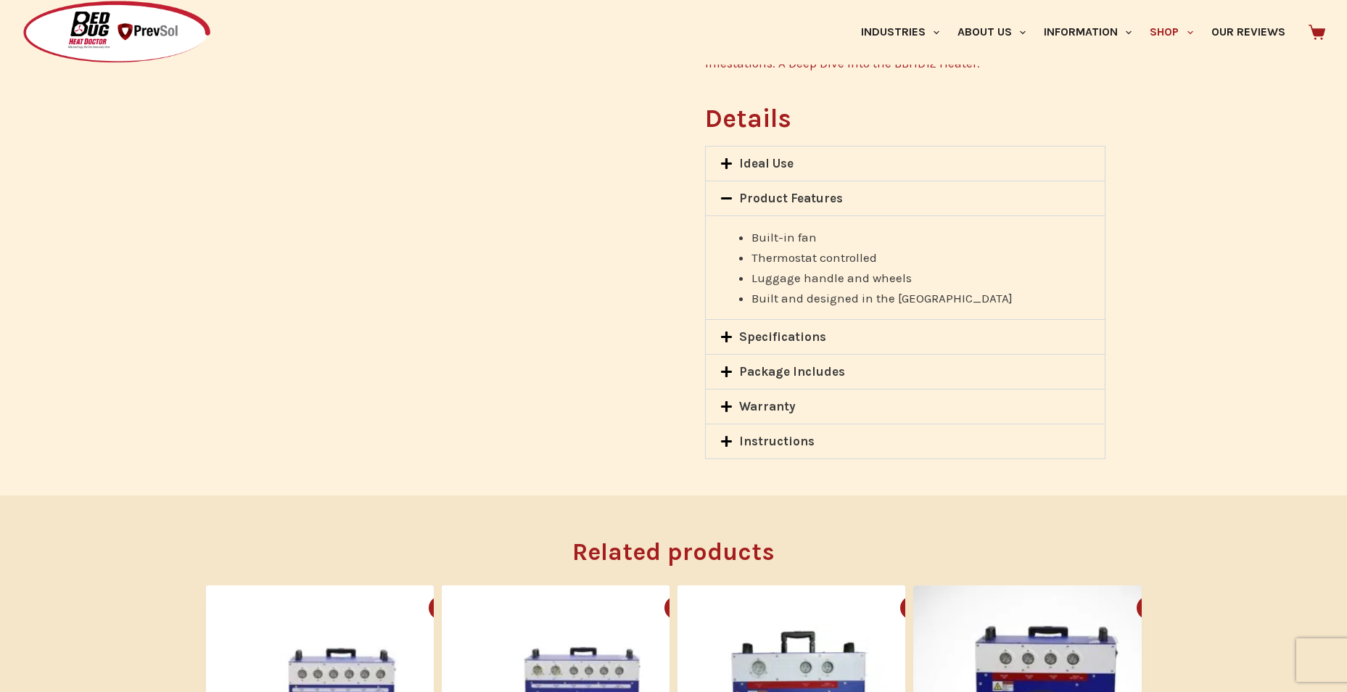
click at [728, 164] on icon at bounding box center [726, 163] width 11 height 11
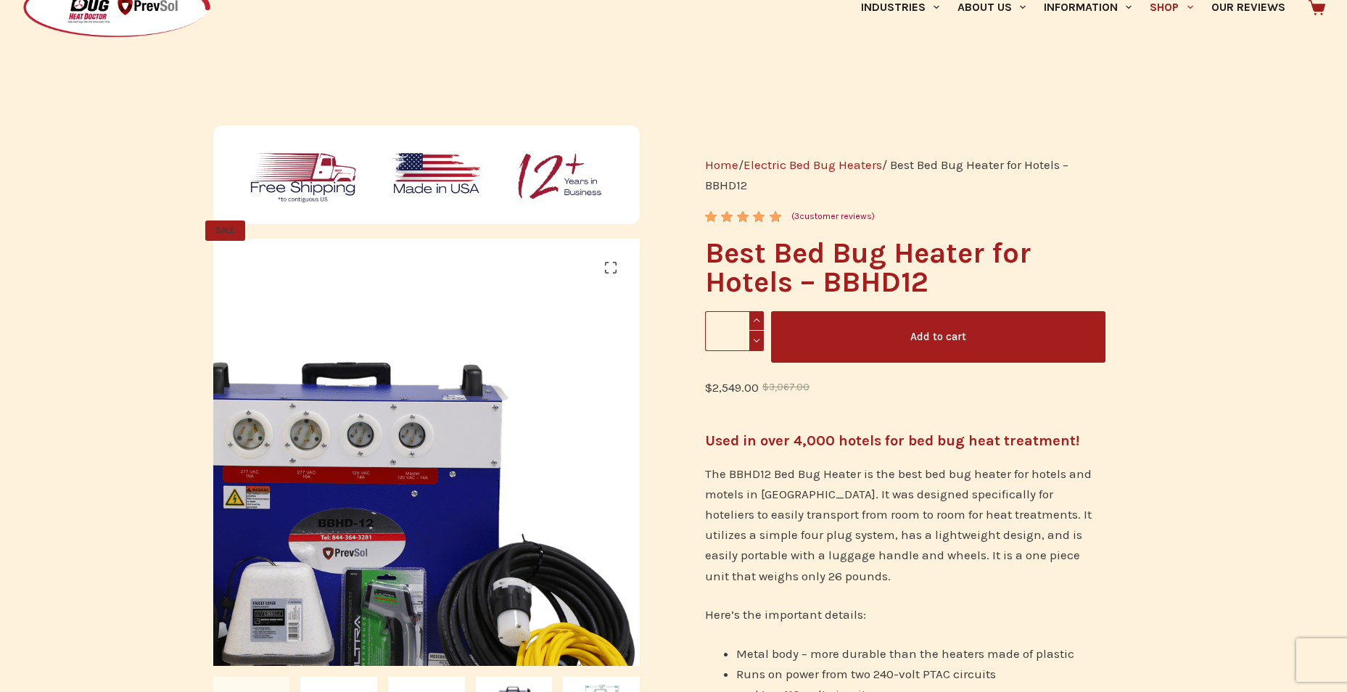
scroll to position [0, 0]
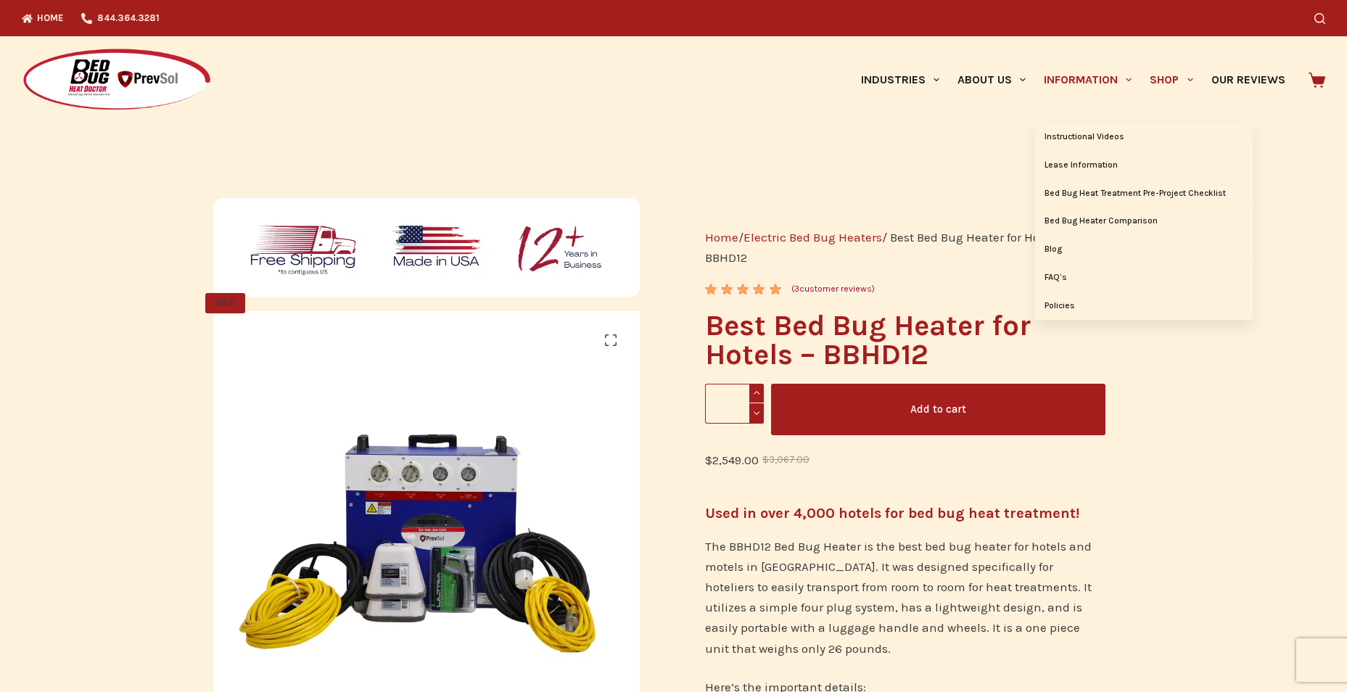
click at [1077, 78] on link "Information" at bounding box center [1088, 79] width 106 height 87
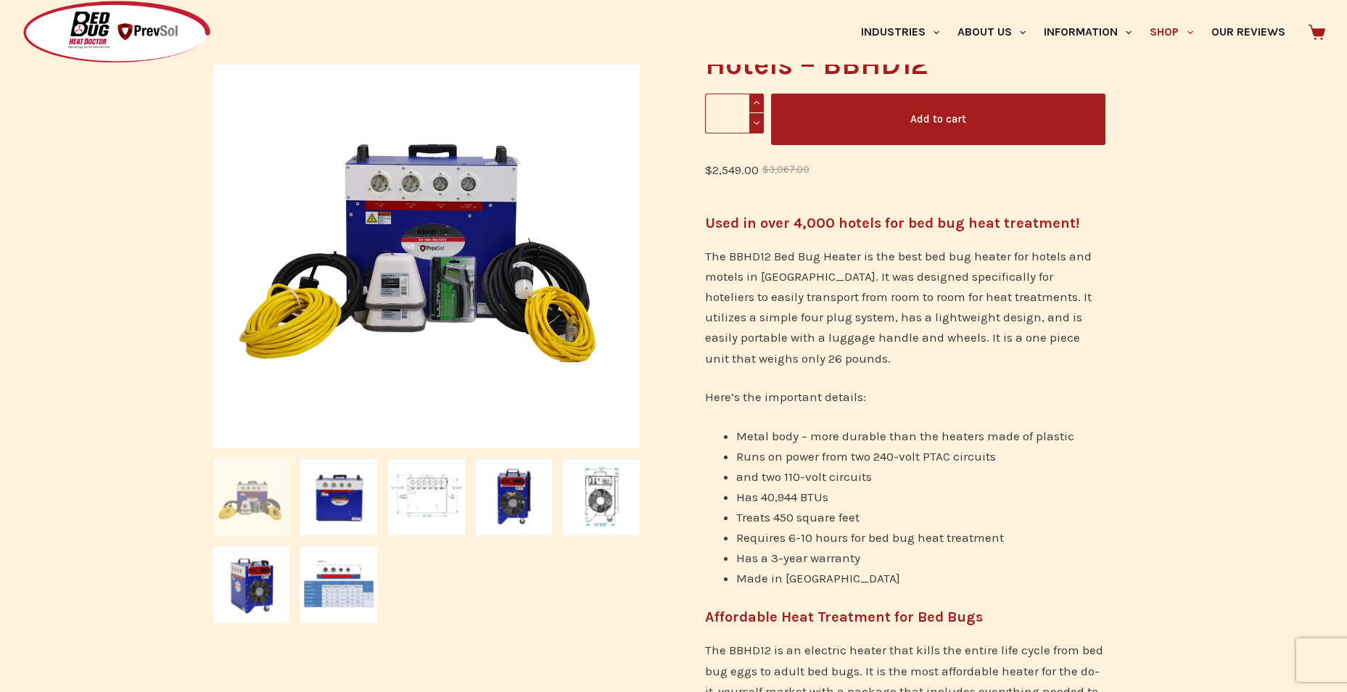
scroll to position [363, 0]
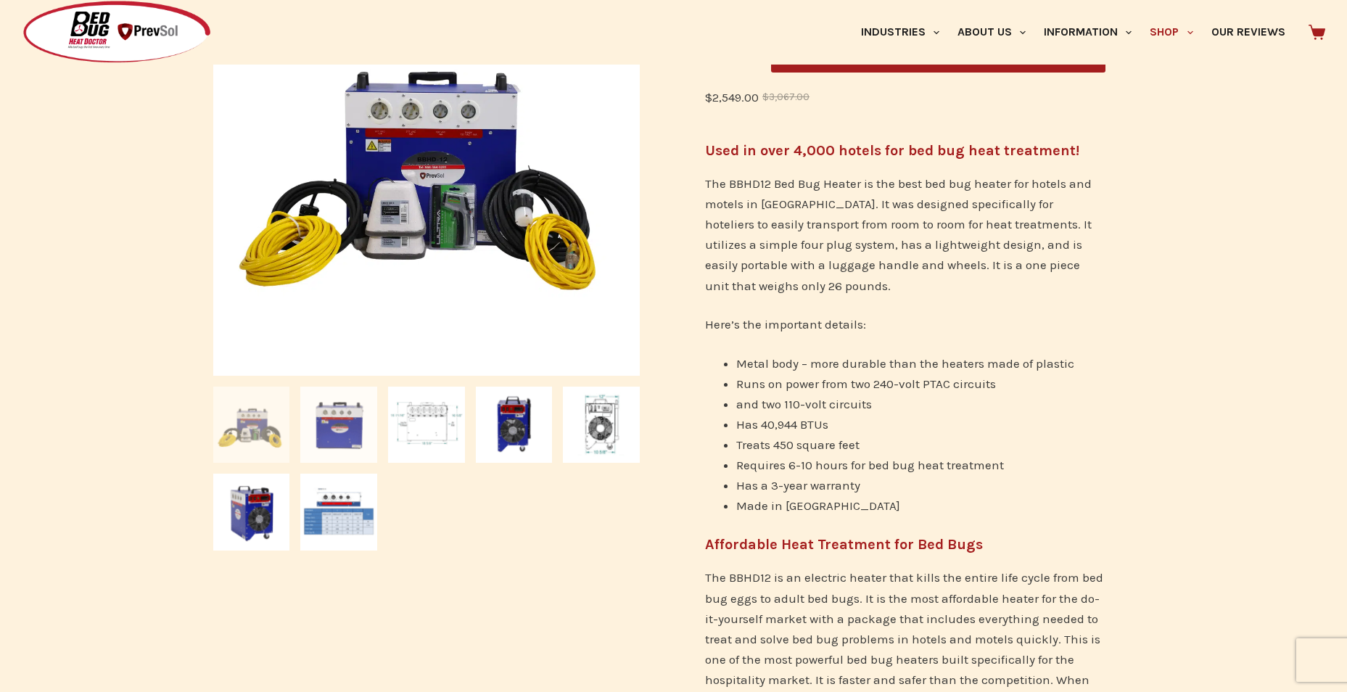
click at [349, 428] on img at bounding box center [338, 425] width 77 height 77
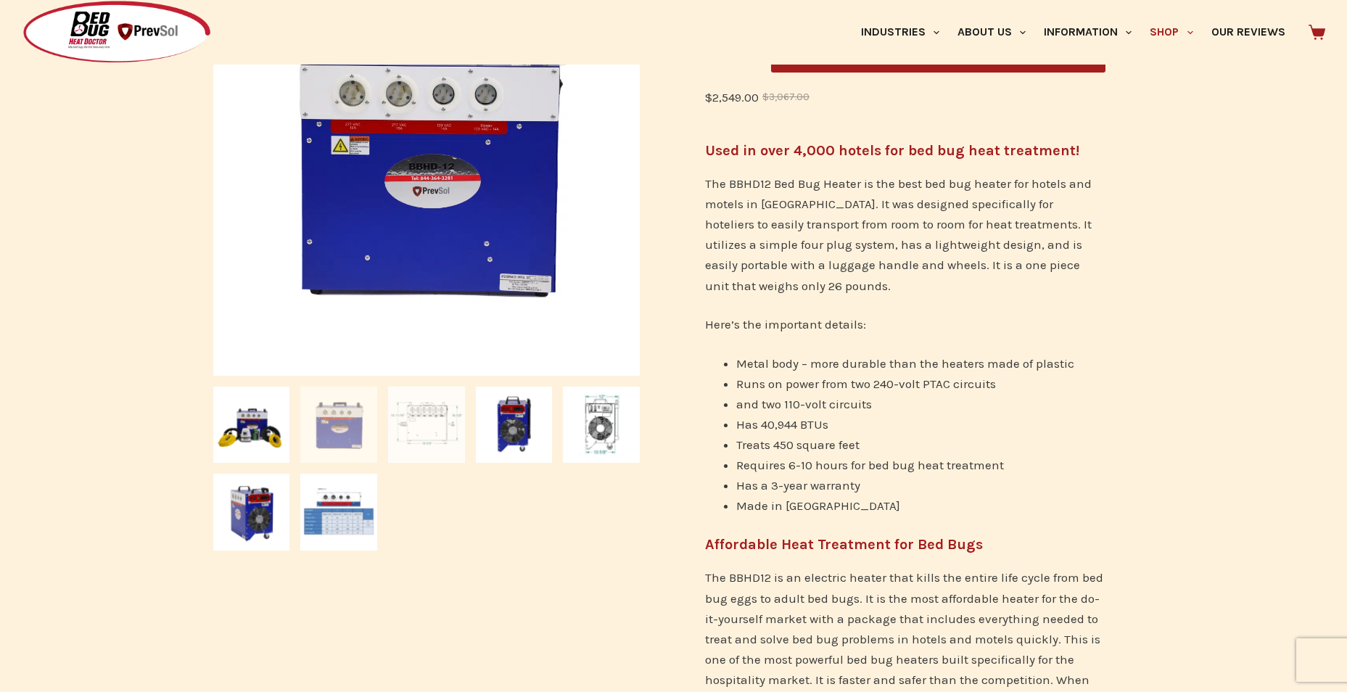
click at [414, 419] on img at bounding box center [426, 425] width 77 height 77
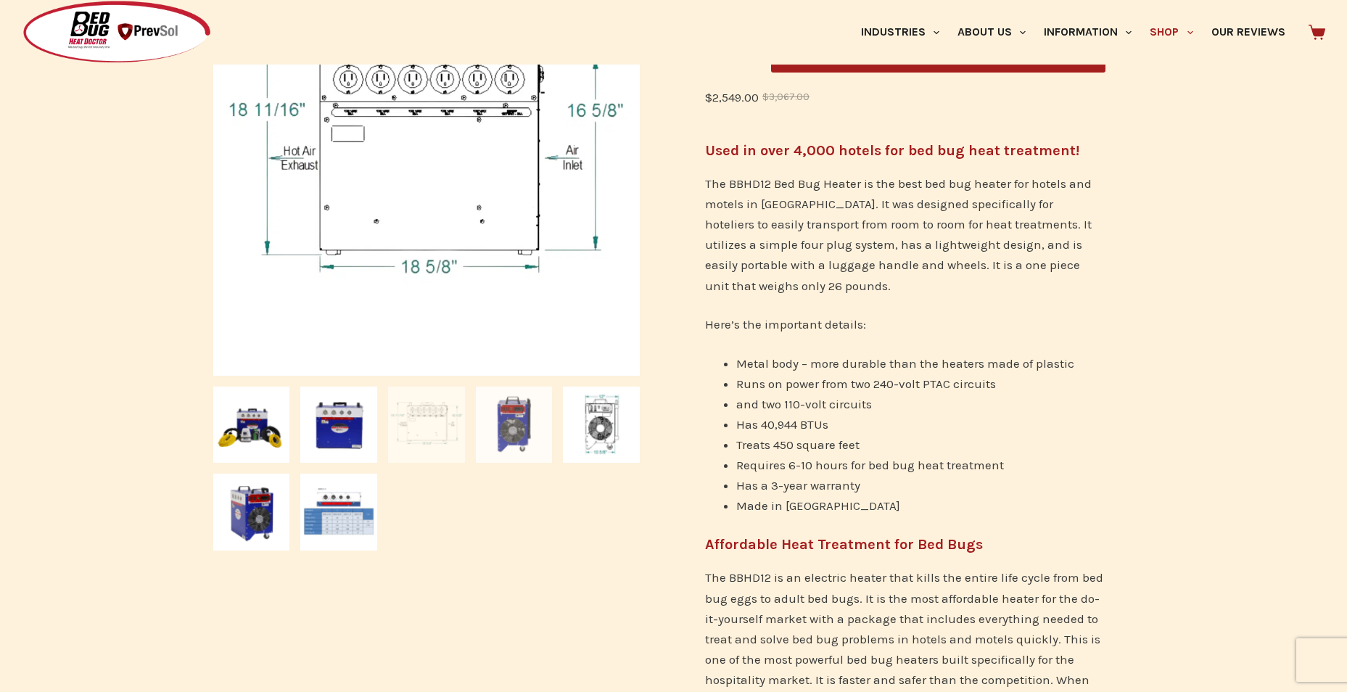
click at [515, 427] on img at bounding box center [514, 425] width 77 height 77
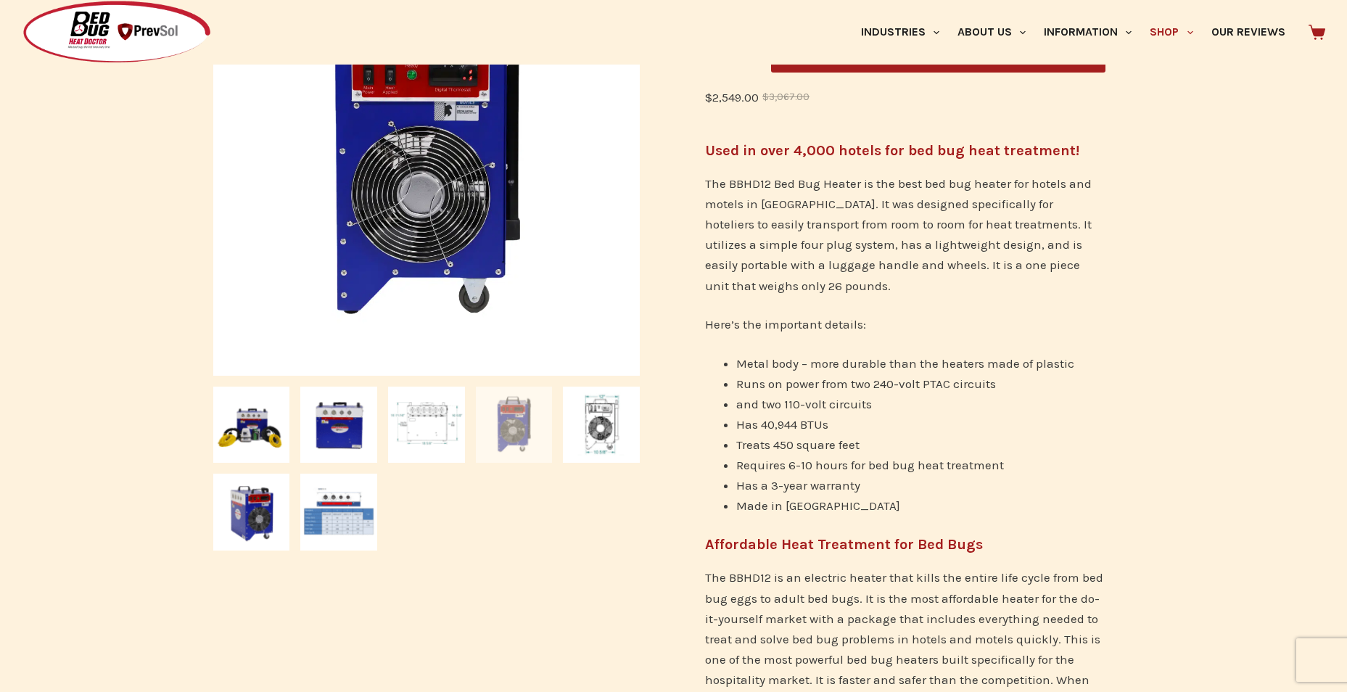
scroll to position [290, 0]
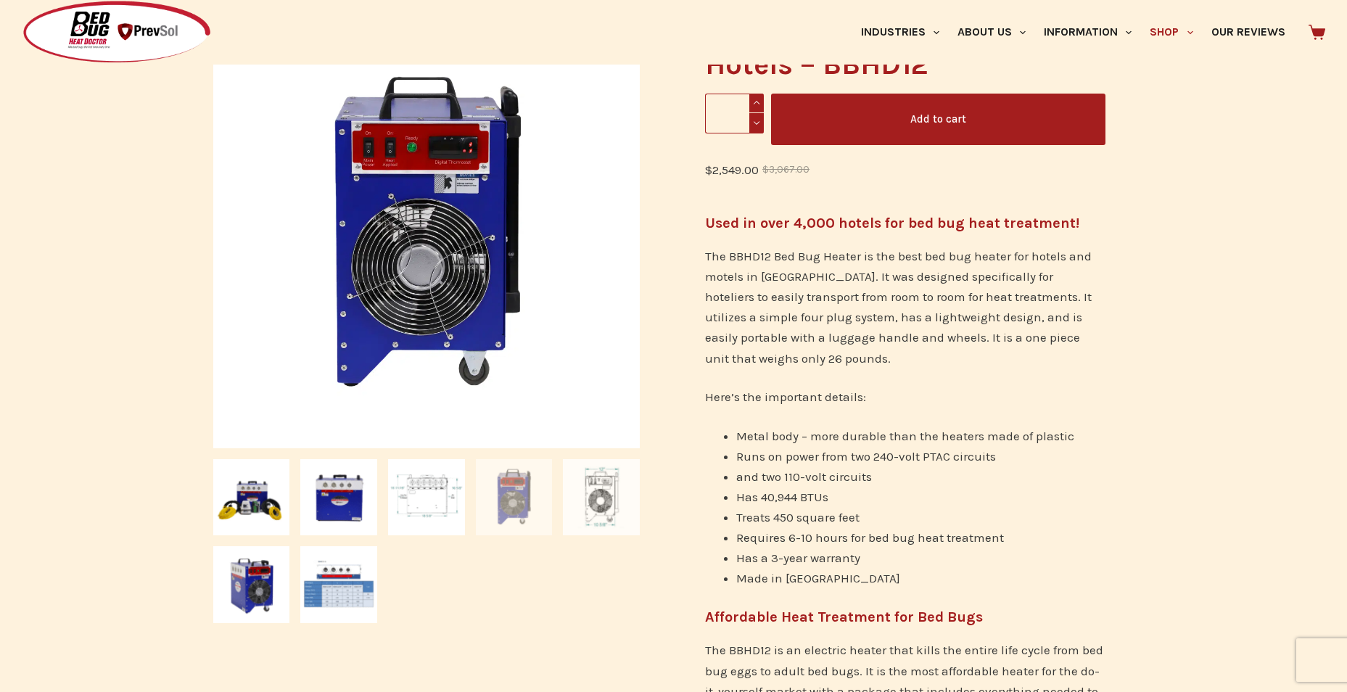
click at [597, 515] on img at bounding box center [601, 497] width 77 height 77
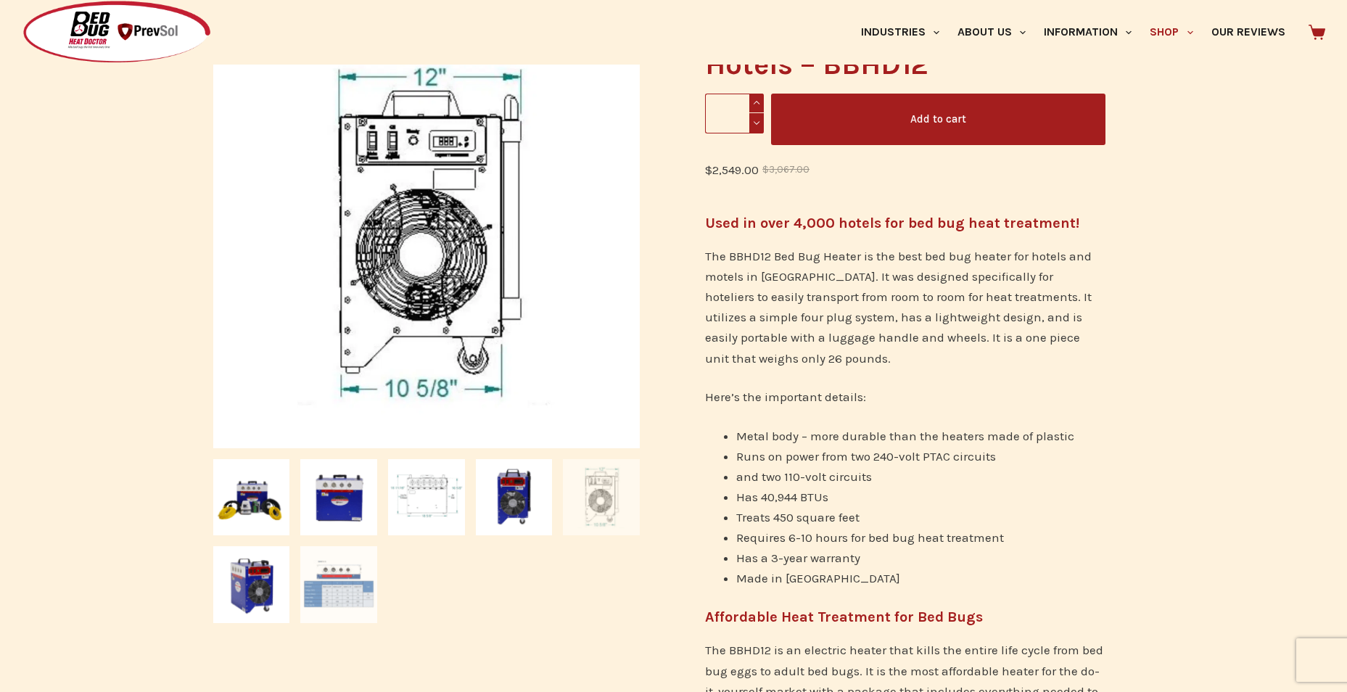
click at [329, 579] on img at bounding box center [338, 584] width 77 height 77
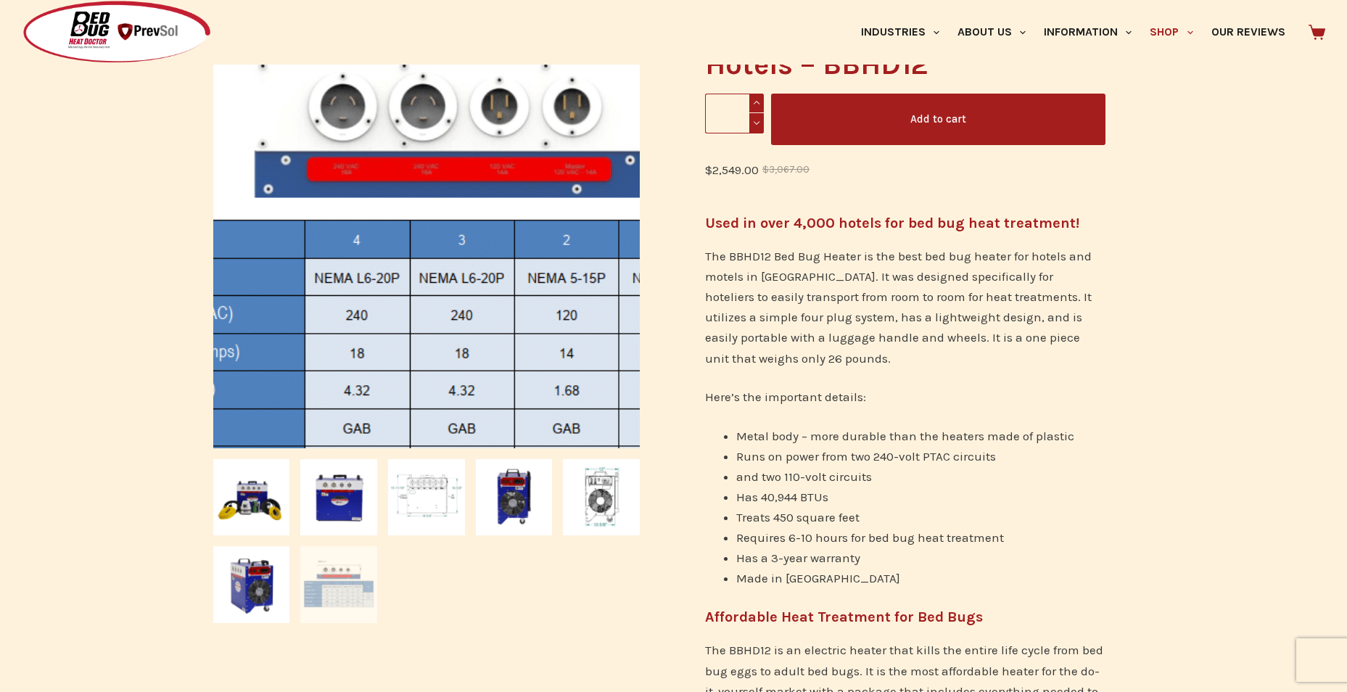
drag, startPoint x: 341, startPoint y: 205, endPoint x: 366, endPoint y: 208, distance: 24.8
drag, startPoint x: 366, startPoint y: 208, endPoint x: 310, endPoint y: 215, distance: 56.2
click at [310, 215] on img at bounding box center [478, 257] width 784 height 784
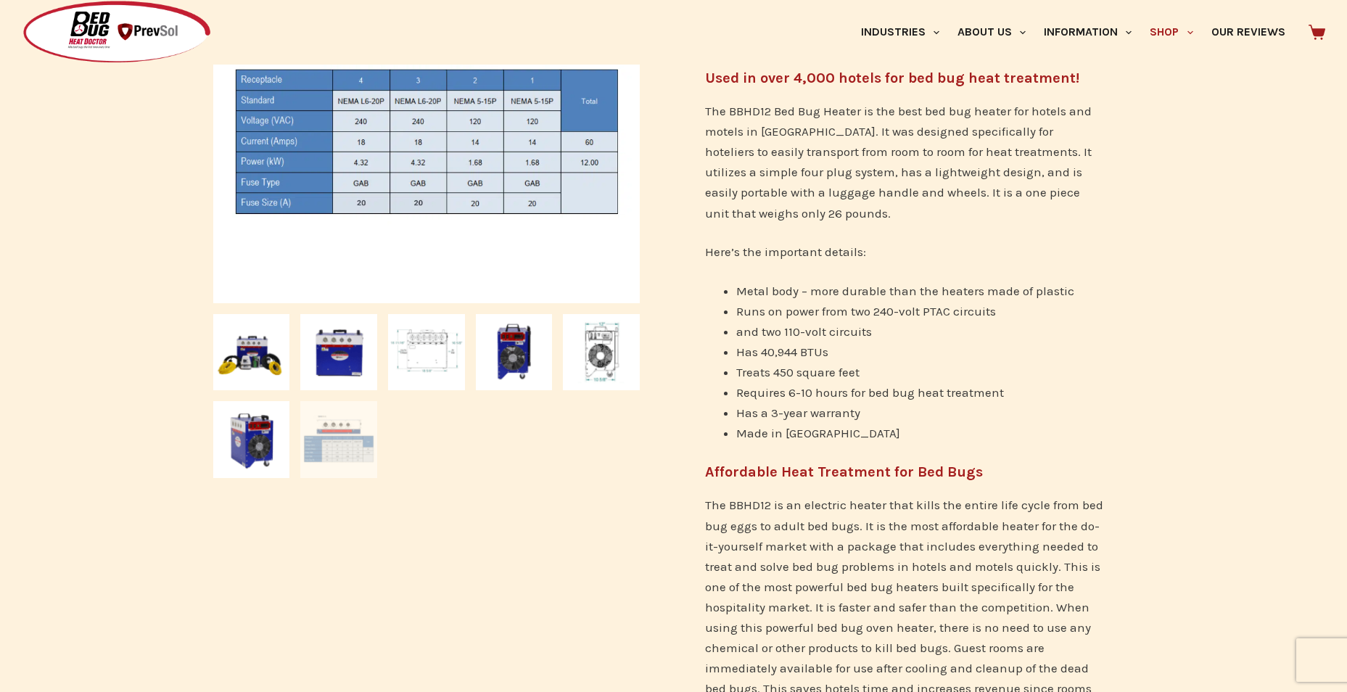
scroll to position [508, 0]
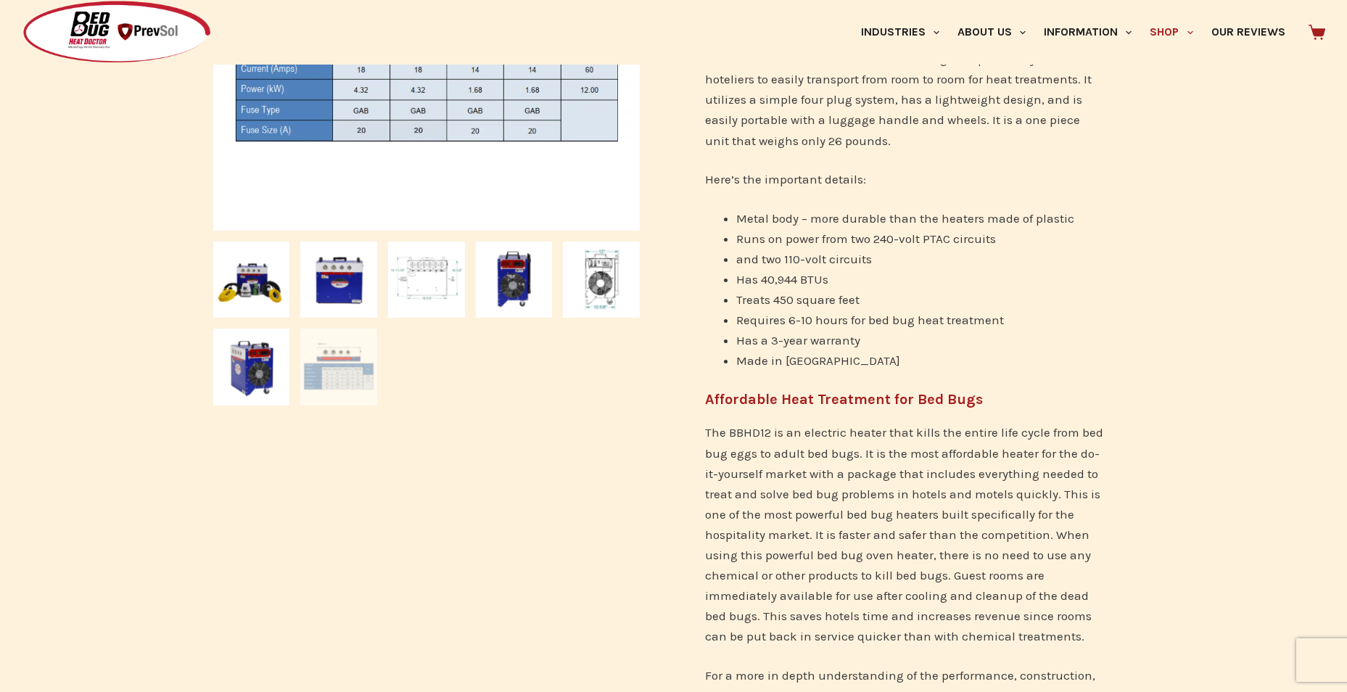
drag, startPoint x: 678, startPoint y: 336, endPoint x: 647, endPoint y: 396, distance: 67.5
click at [647, 396] on div "SALE 🔍" at bounding box center [427, 415] width 442 height 1464
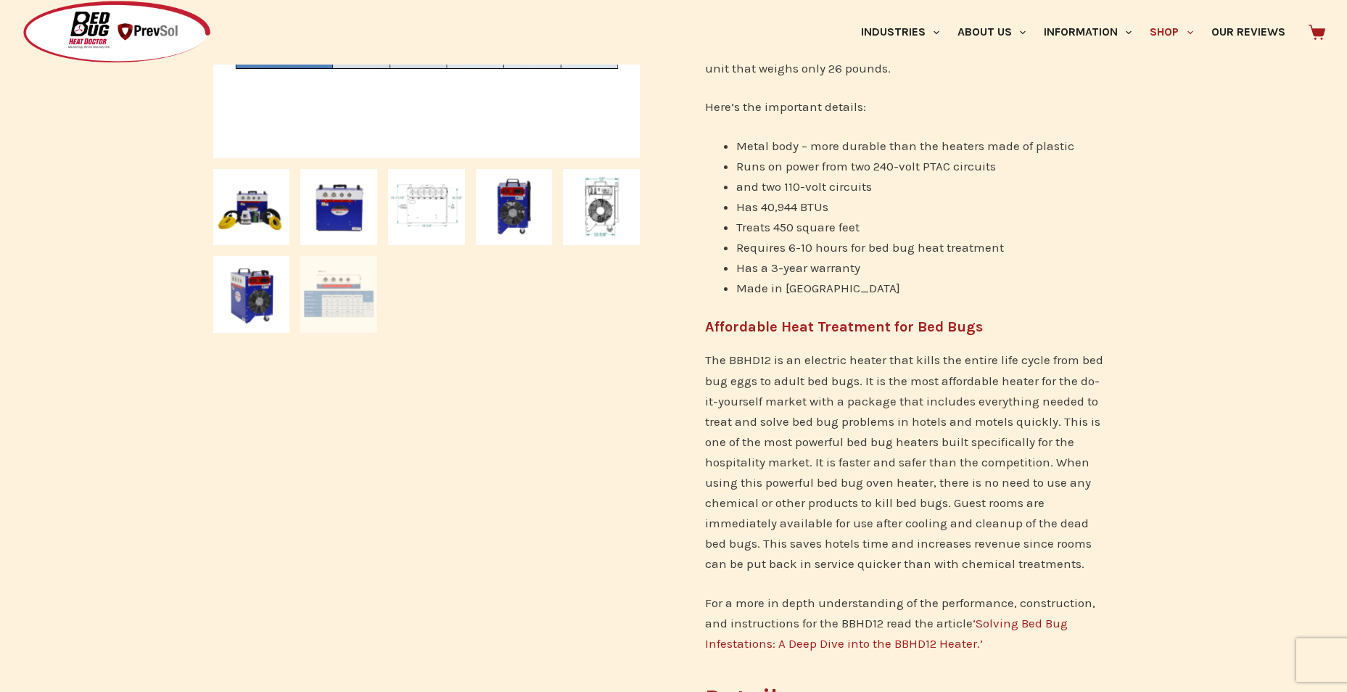
scroll to position [653, 0]
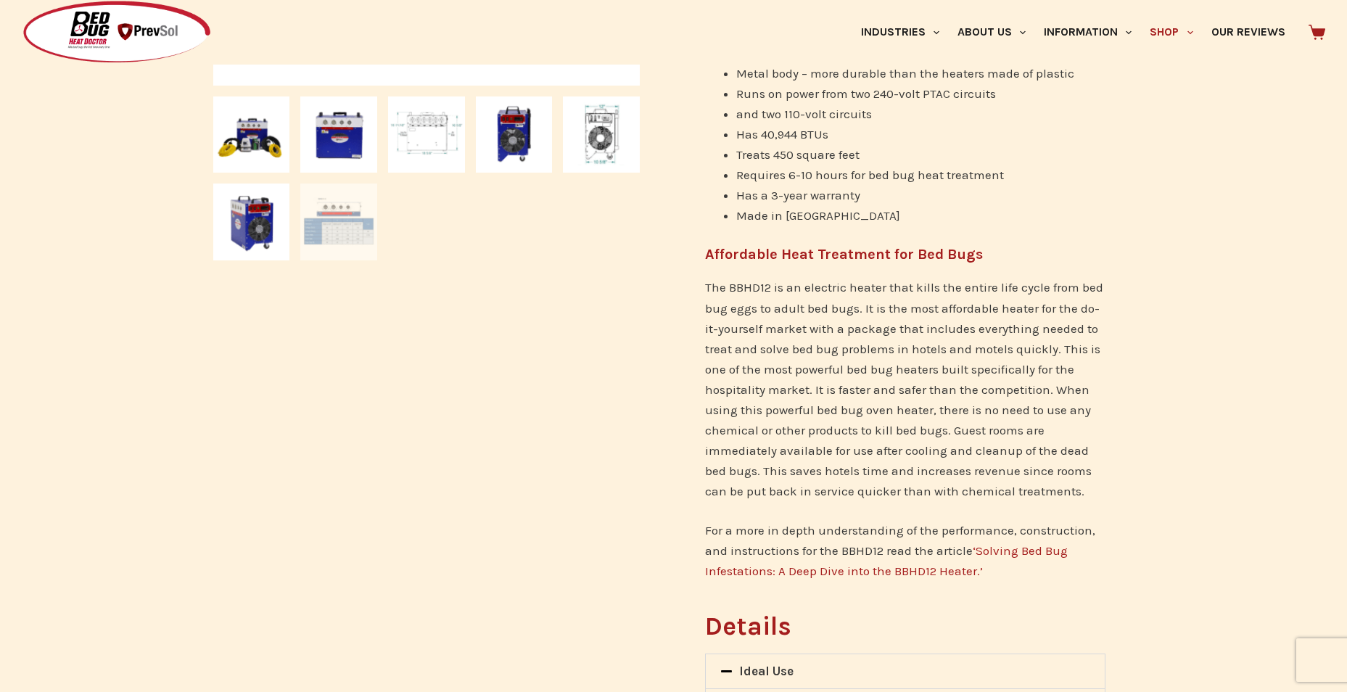
click at [793, 575] on link "‘Solving Bed Bug Infestations: A Deep Dive into the BBHD12 Heater.’" at bounding box center [886, 560] width 363 height 35
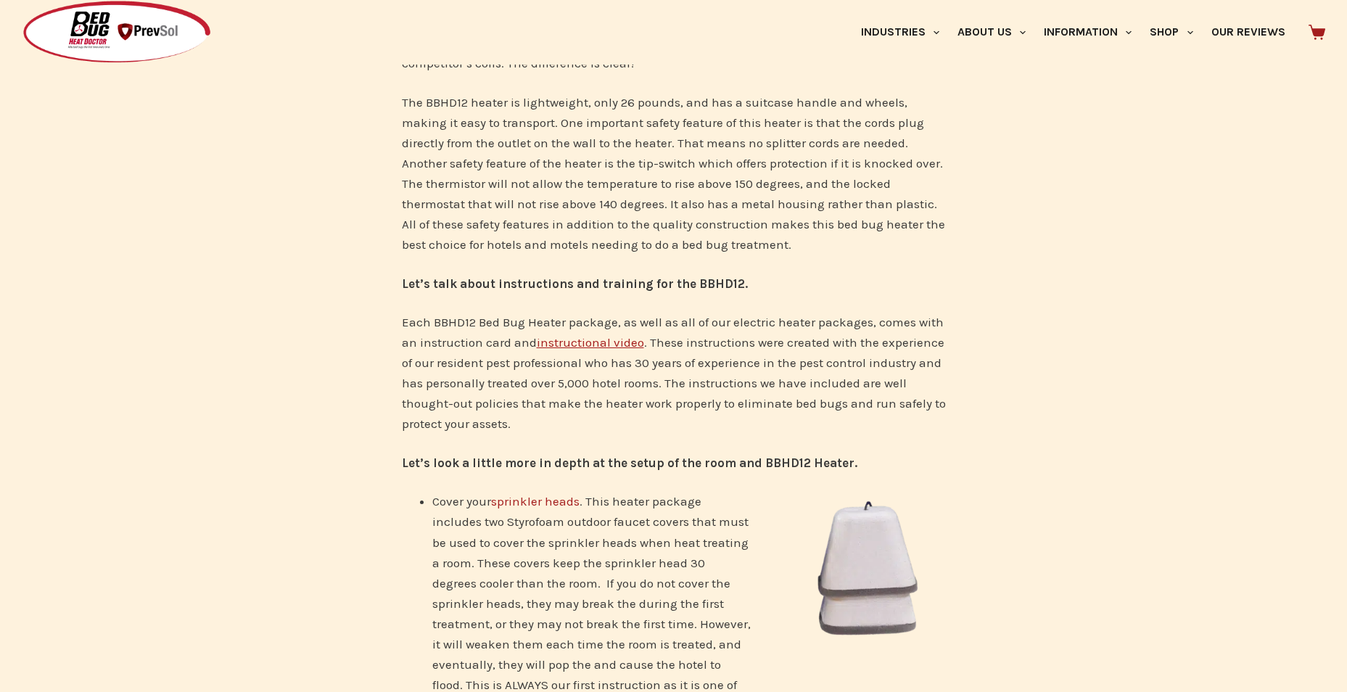
scroll to position [1088, 0]
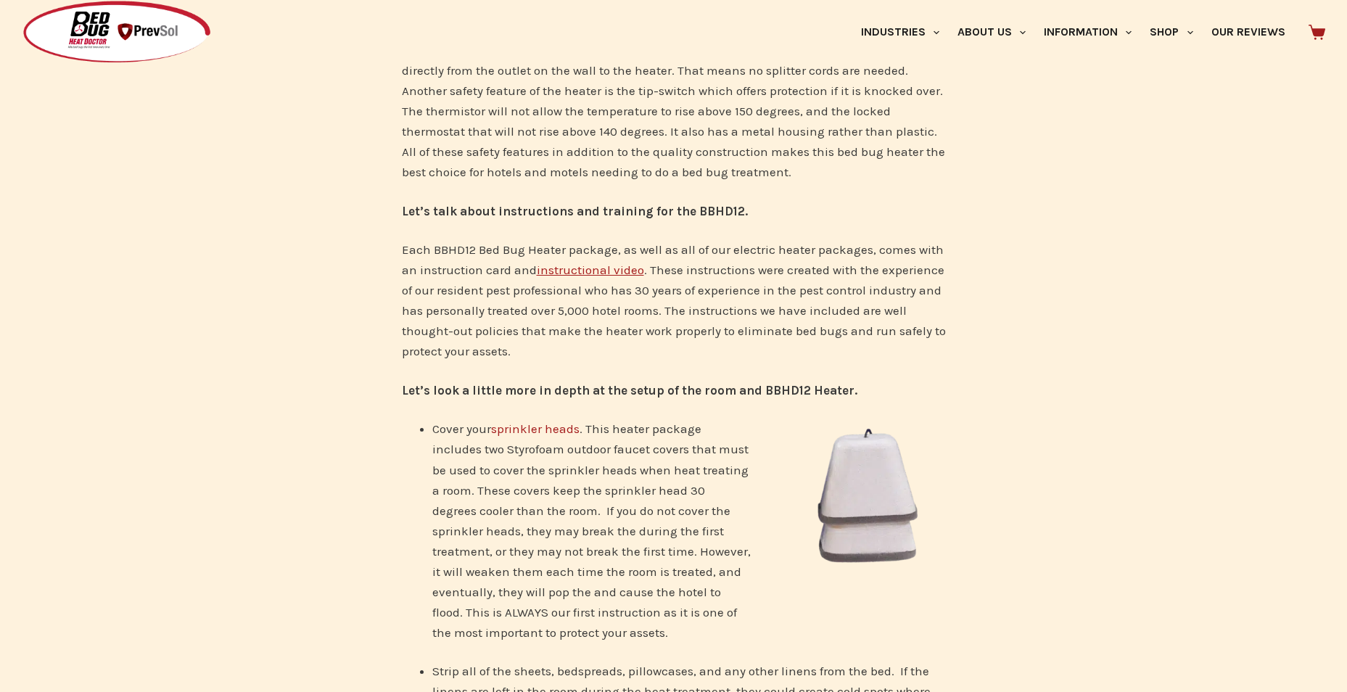
drag, startPoint x: 803, startPoint y: 545, endPoint x: 353, endPoint y: 411, distance: 469.2
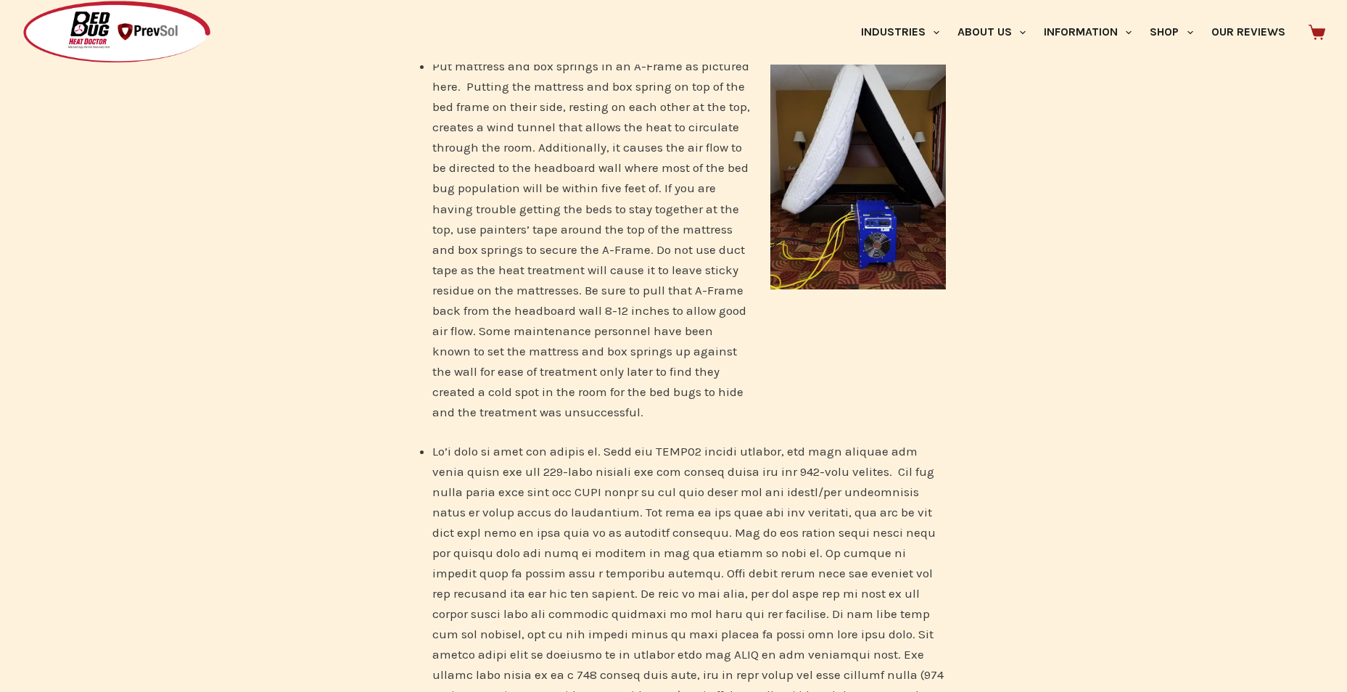
scroll to position [1886, 0]
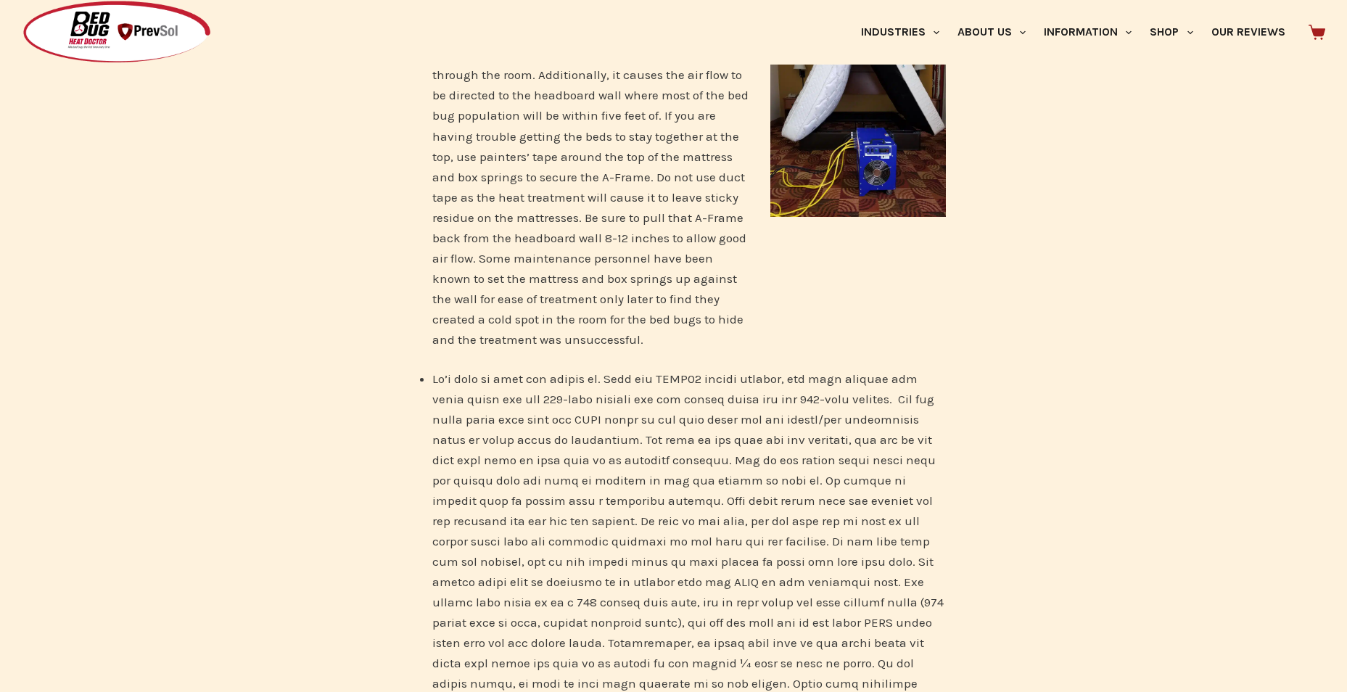
drag, startPoint x: 374, startPoint y: 410, endPoint x: 350, endPoint y: 428, distance: 29.5
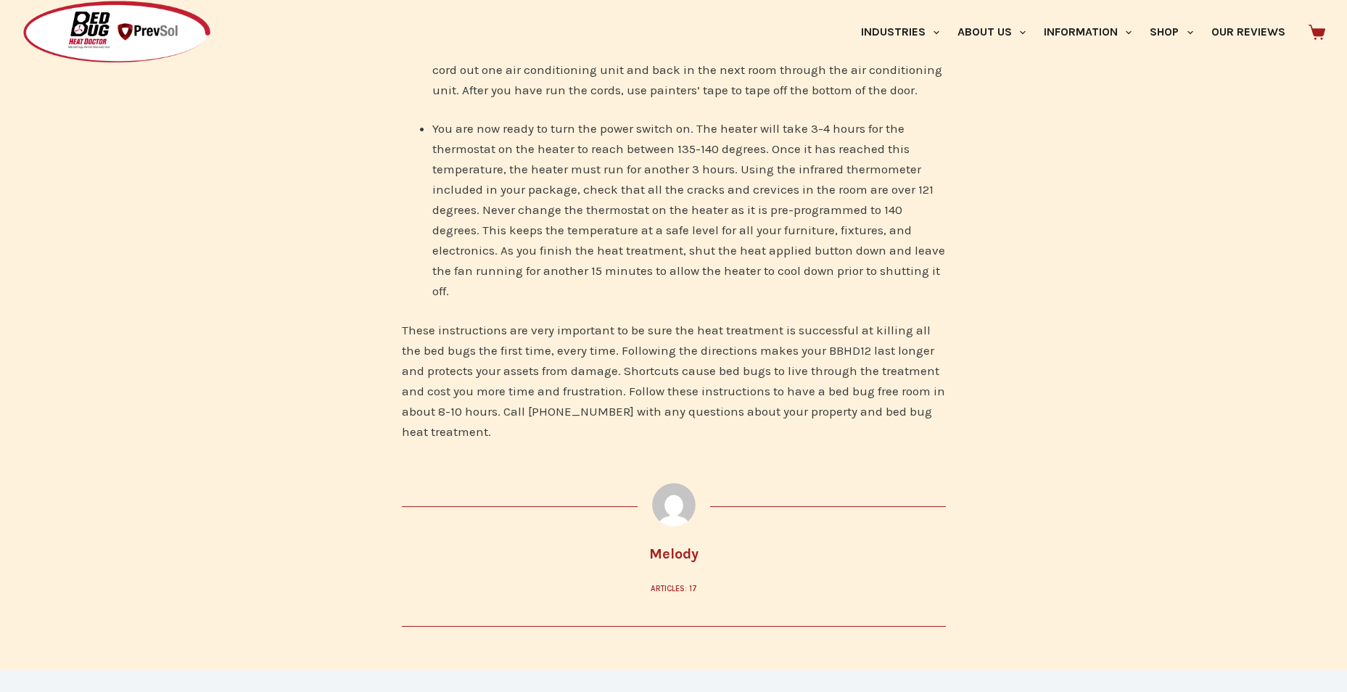
scroll to position [2974, 0]
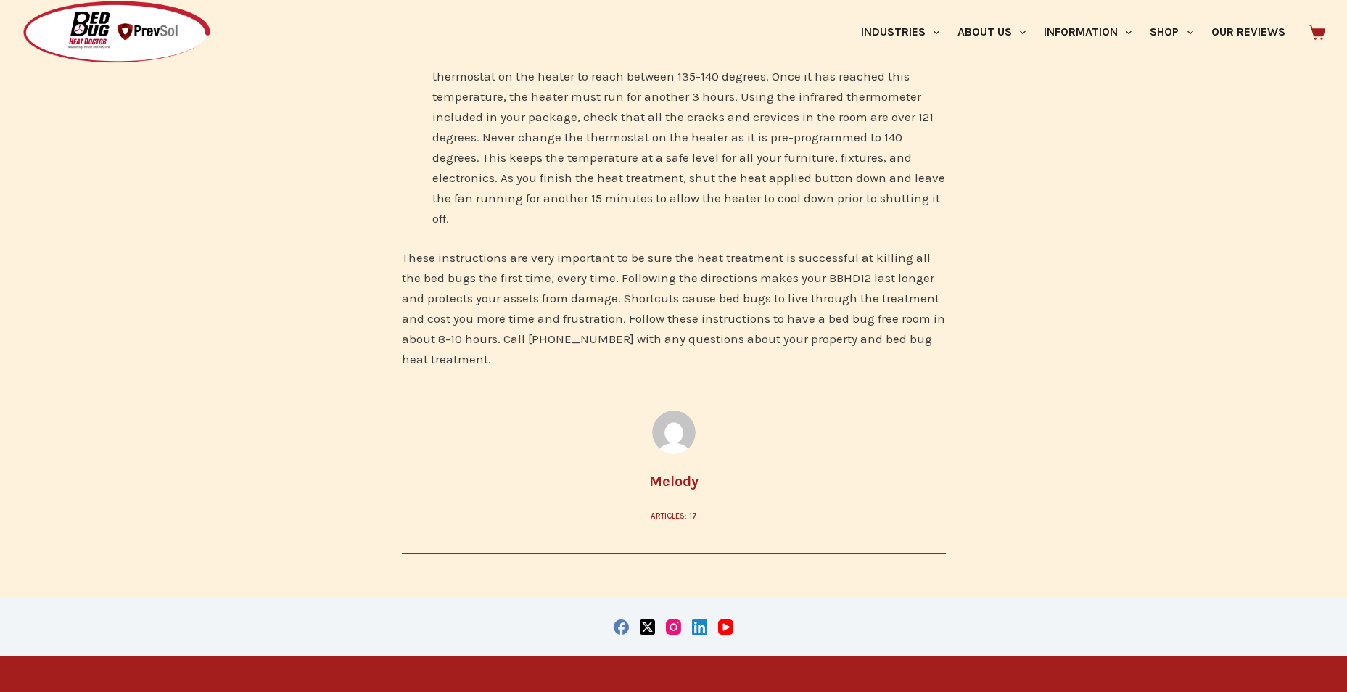
drag, startPoint x: 369, startPoint y: 452, endPoint x: 391, endPoint y: 462, distance: 24.0
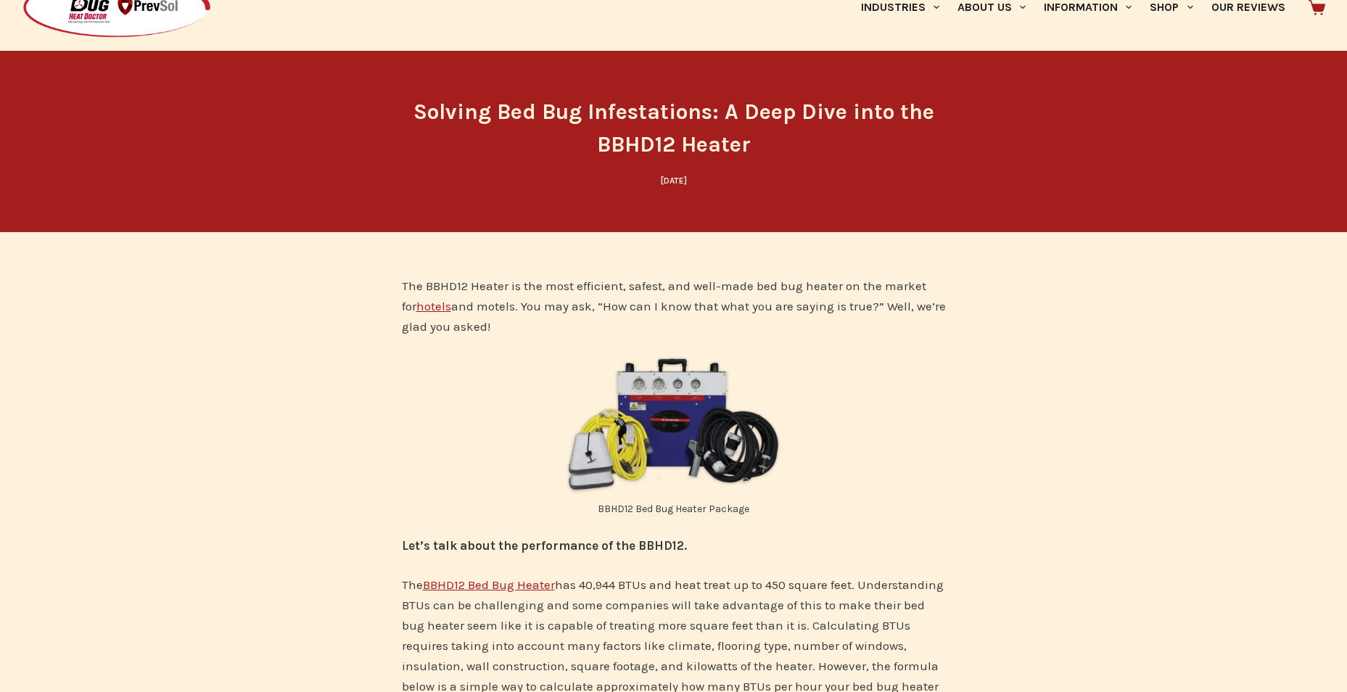
scroll to position [0, 0]
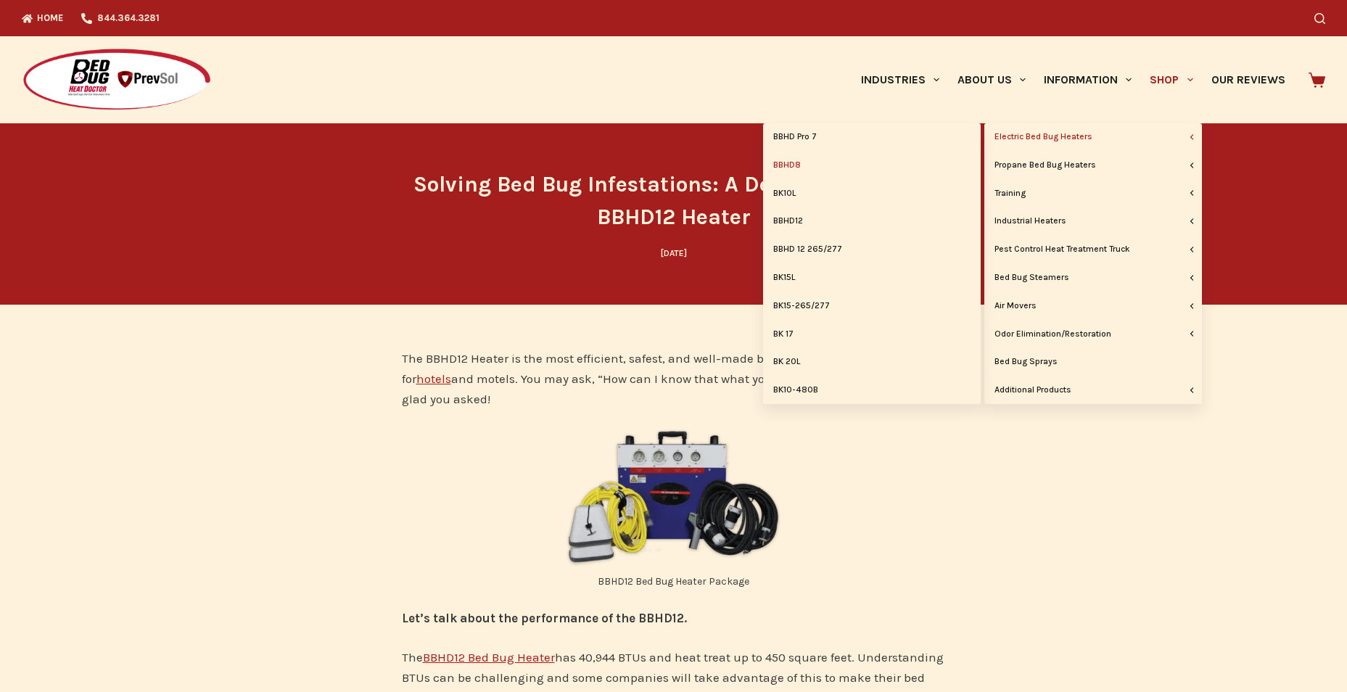
drag, startPoint x: 1159, startPoint y: 135, endPoint x: 905, endPoint y: 155, distance: 254.0
drag, startPoint x: 905, startPoint y: 155, endPoint x: 794, endPoint y: 197, distance: 119.1
click at [794, 197] on link "BK10L" at bounding box center [872, 194] width 218 height 28
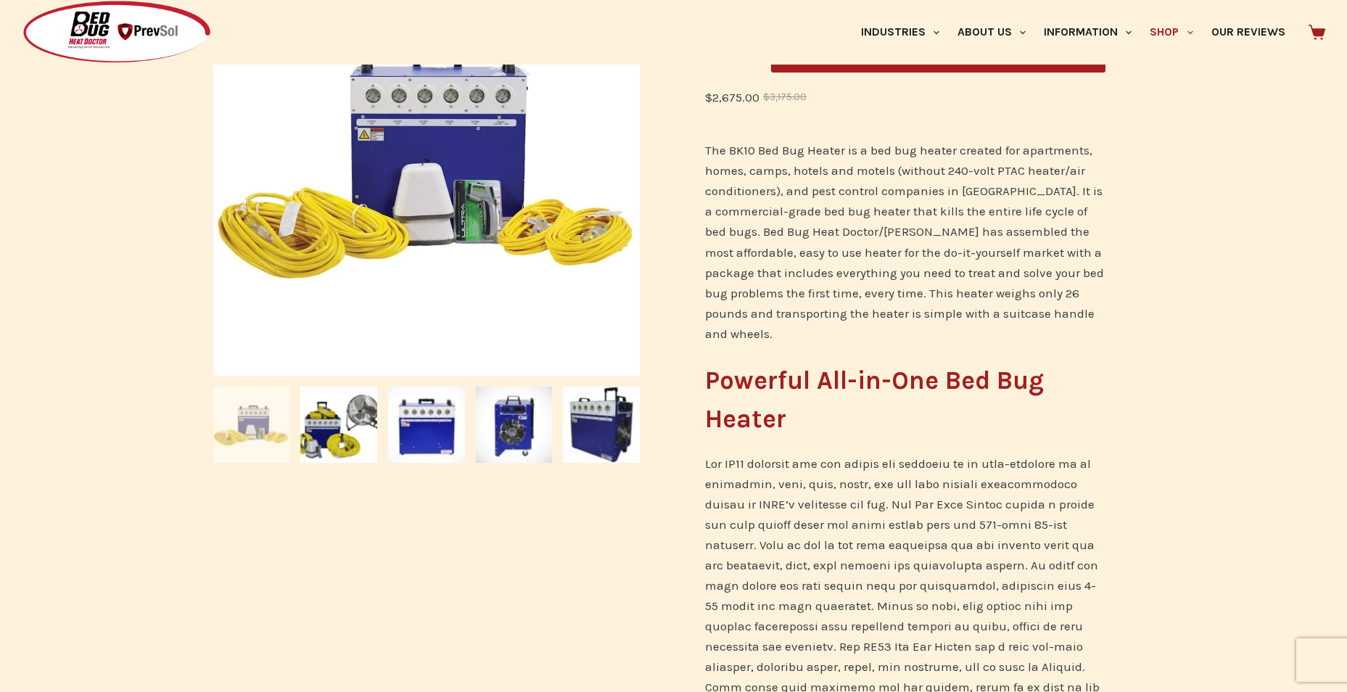
scroll to position [580, 0]
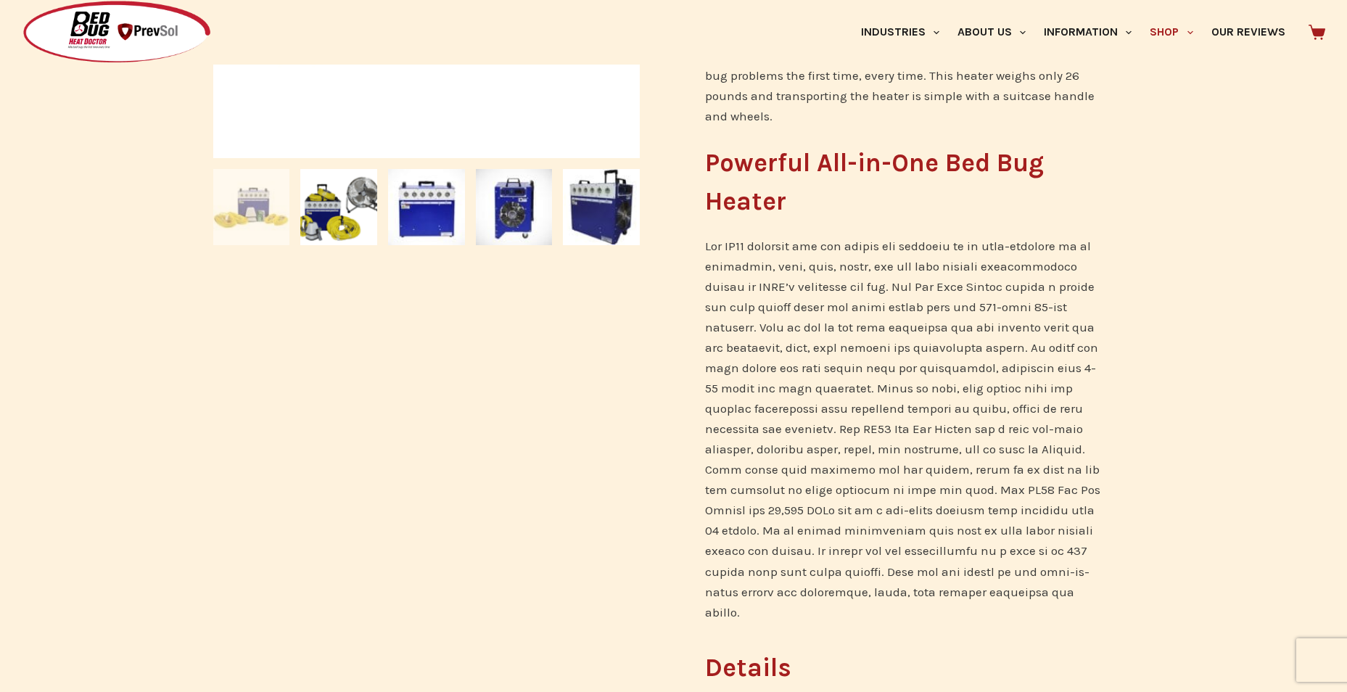
drag, startPoint x: 746, startPoint y: 374, endPoint x: 630, endPoint y: 384, distance: 115.8
click at [630, 384] on div "SALE 🔍" at bounding box center [427, 326] width 442 height 1433
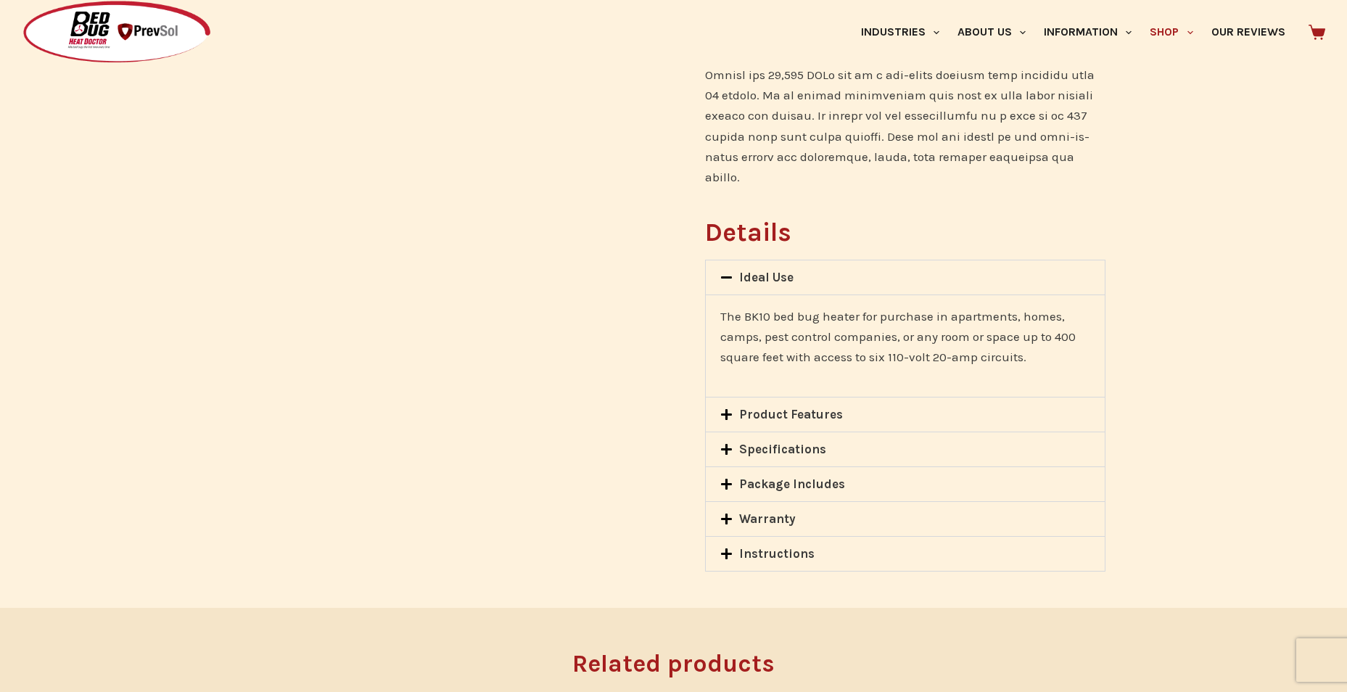
scroll to position [1088, 0]
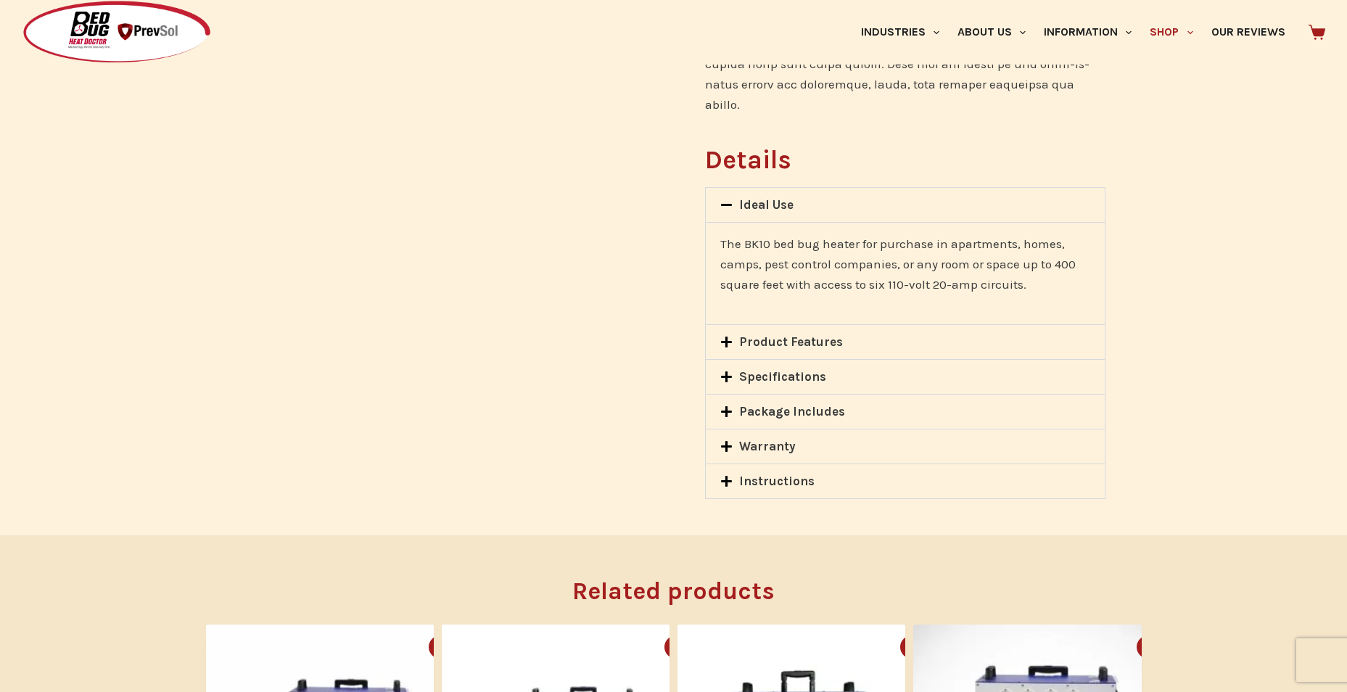
click at [726, 476] on icon at bounding box center [726, 481] width 11 height 11
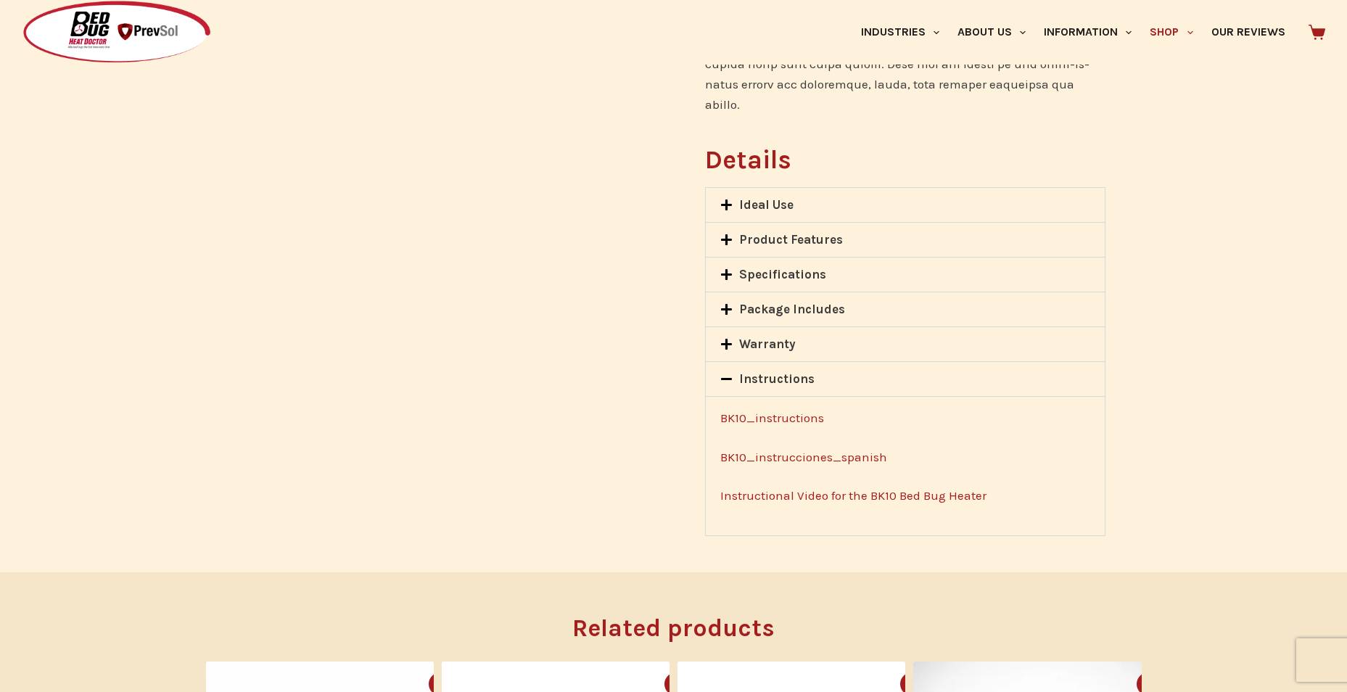
click at [745, 488] on link "Instructional Video for the BK10 Bed Bug Heater" at bounding box center [853, 495] width 266 height 15
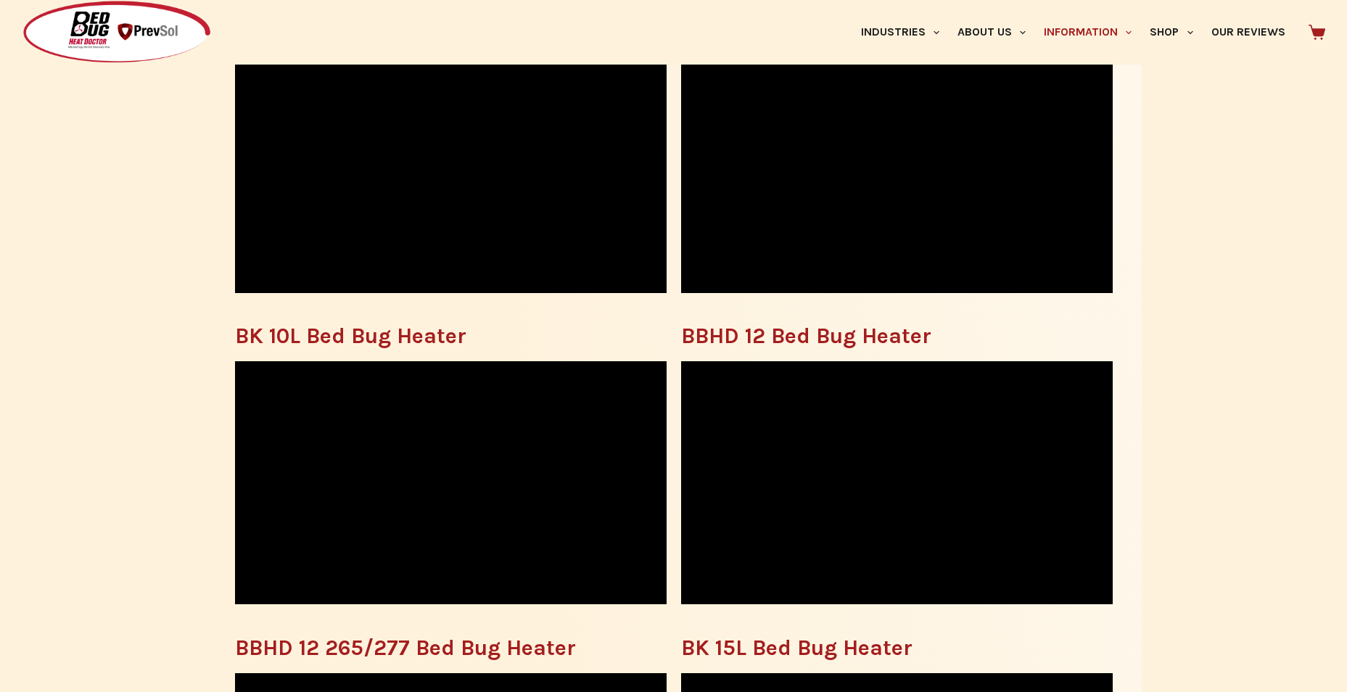
scroll to position [580, 0]
